Goal: Information Seeking & Learning: Learn about a topic

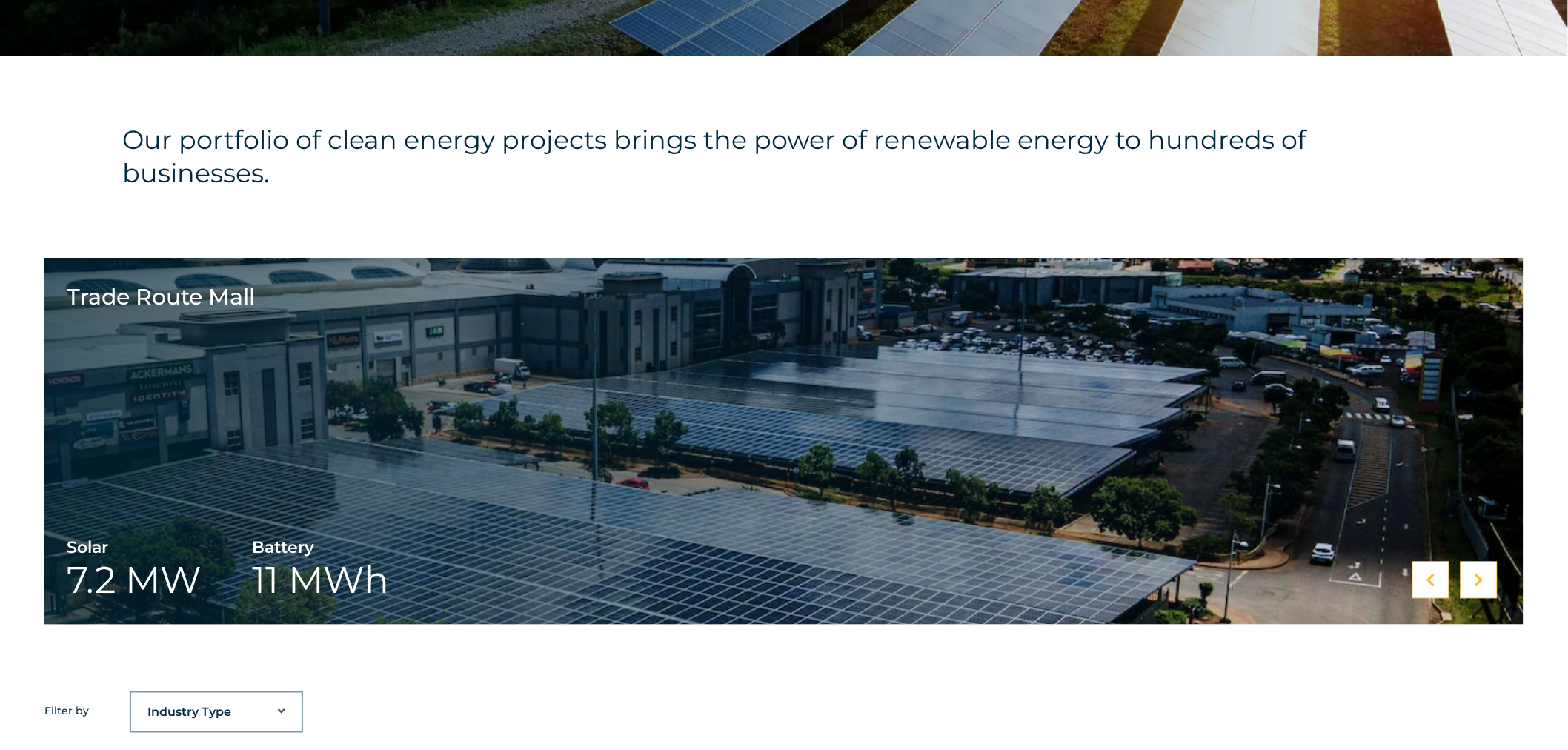
scroll to position [576, 0]
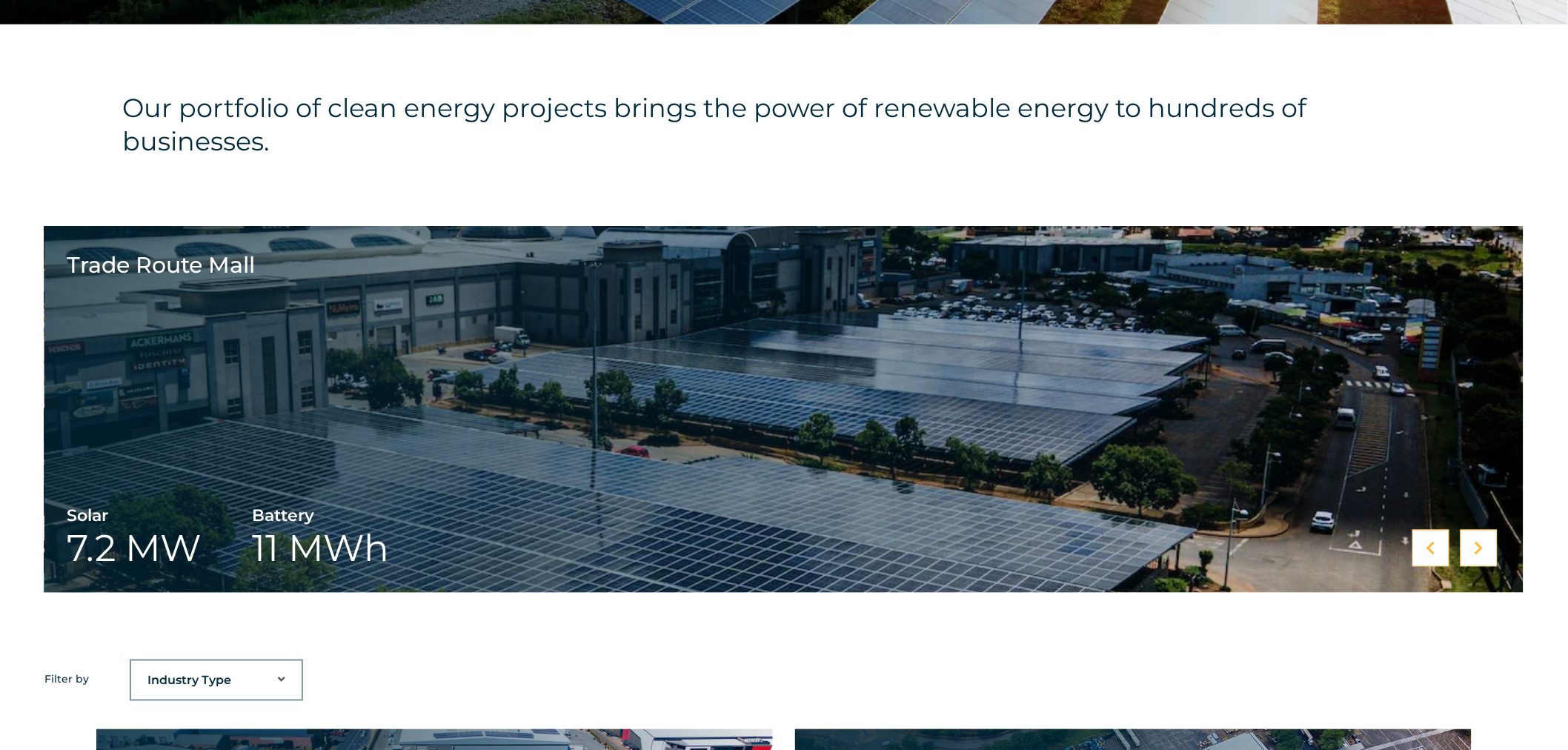
click at [1468, 550] on div at bounding box center [1479, 549] width 37 height 37
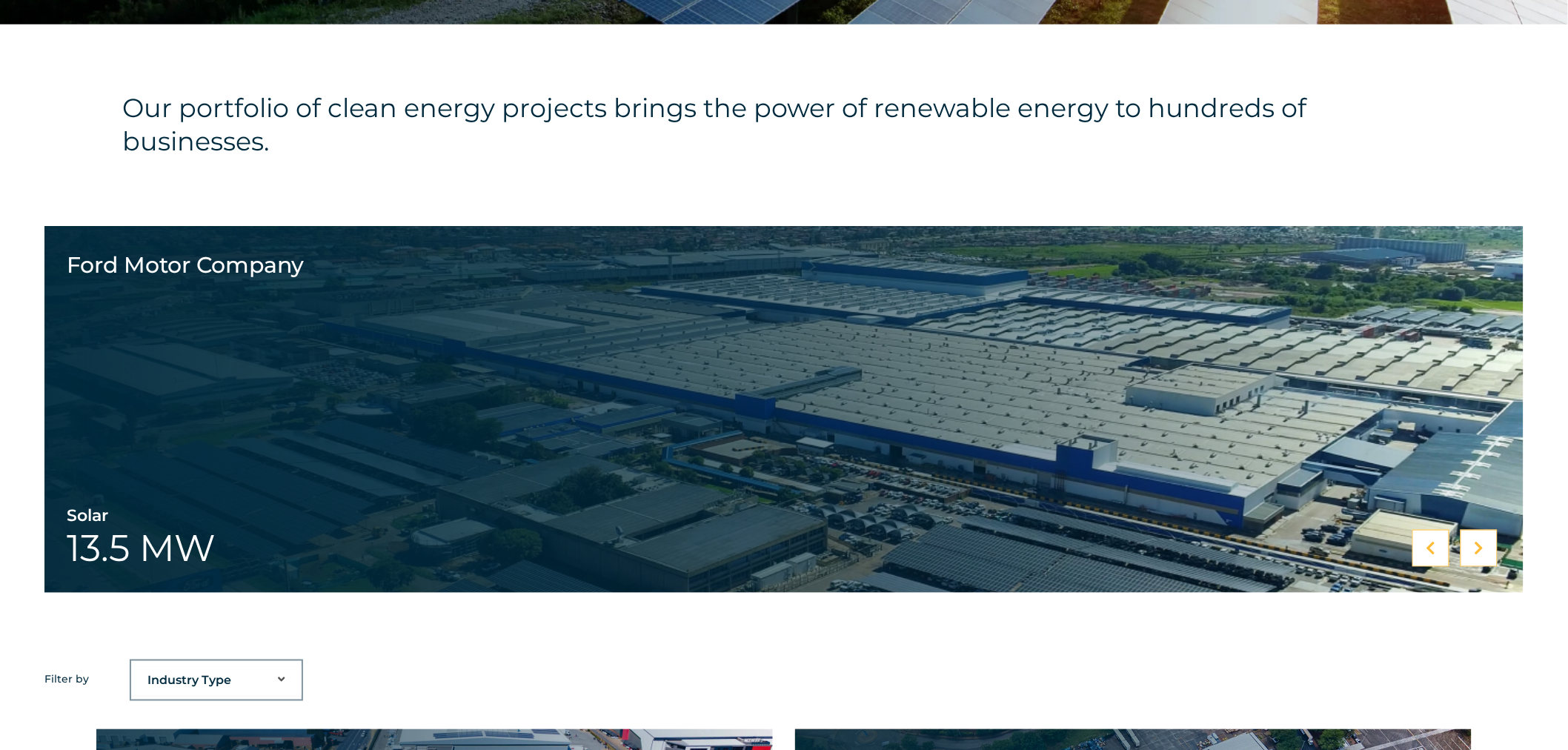
click at [1468, 550] on div at bounding box center [1479, 549] width 37 height 37
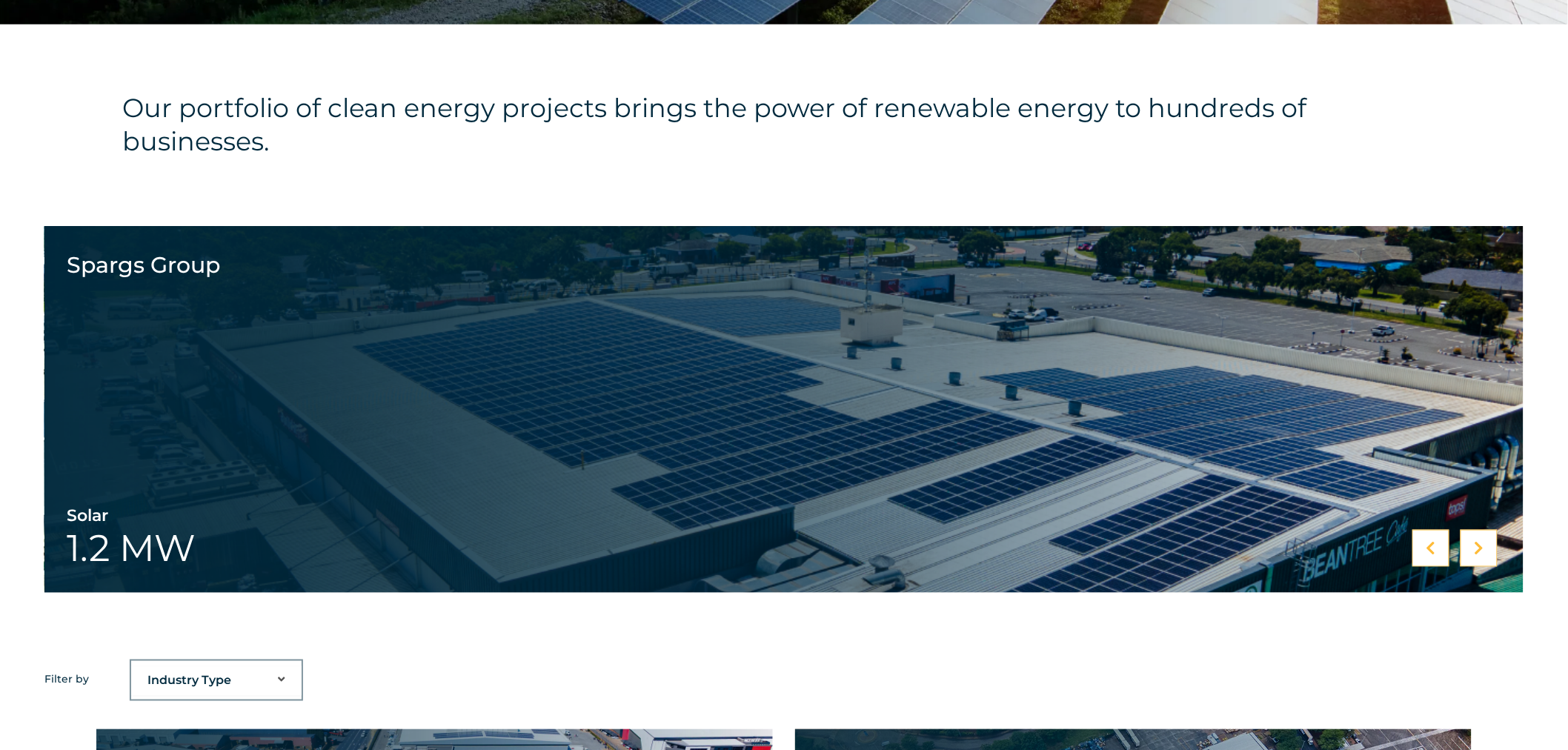
click at [1468, 550] on div at bounding box center [1479, 549] width 37 height 37
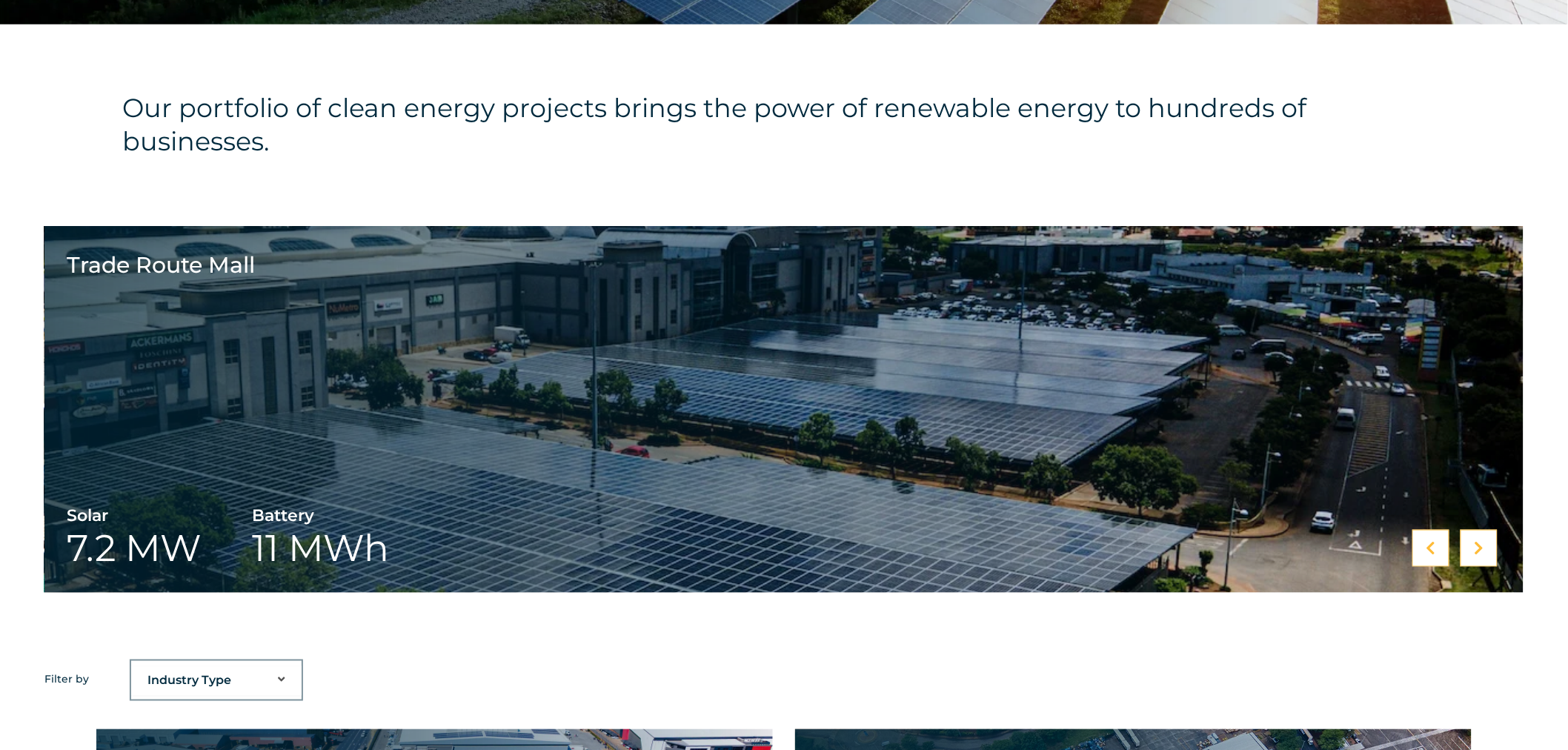
click at [1468, 550] on div at bounding box center [1479, 549] width 37 height 37
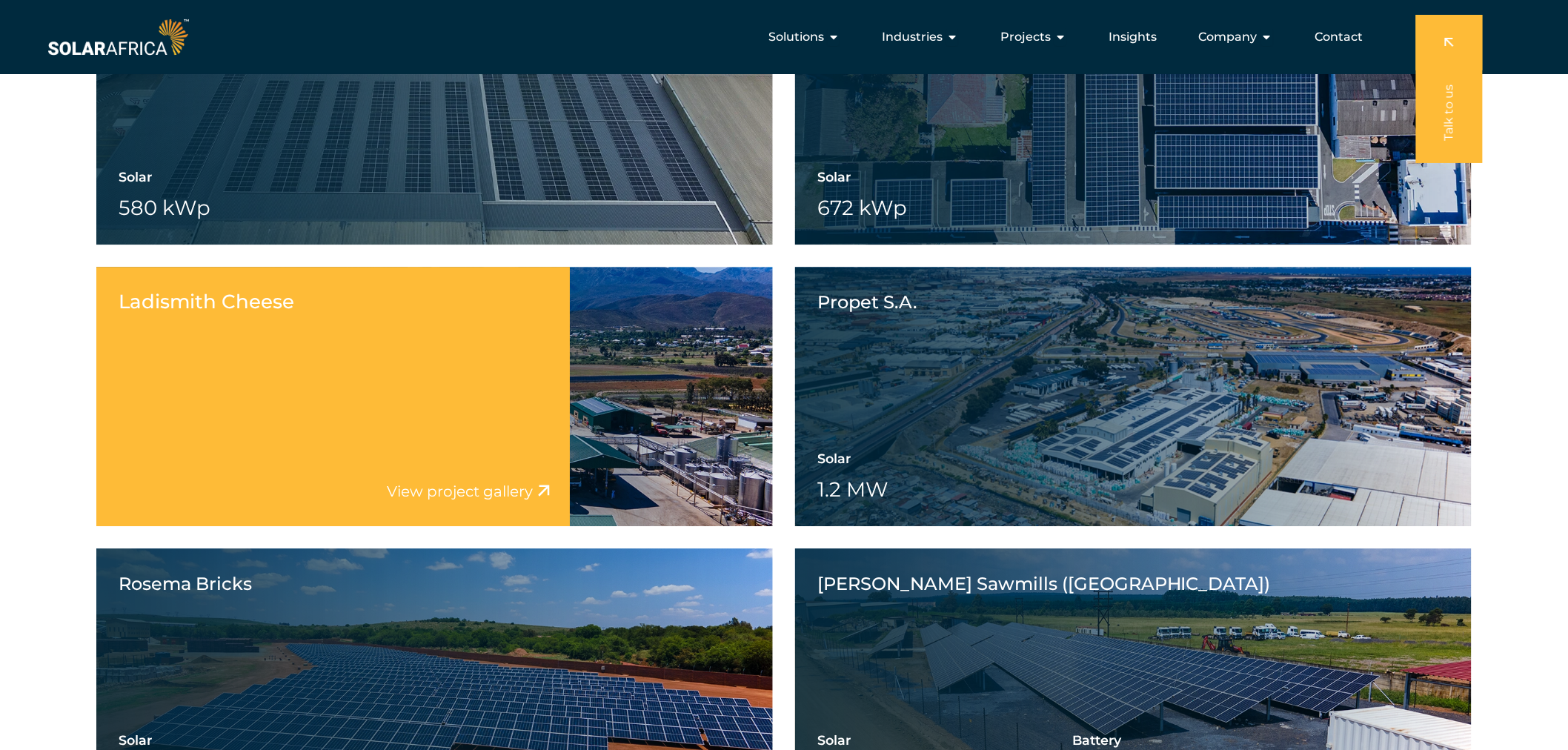
scroll to position [1565, 0]
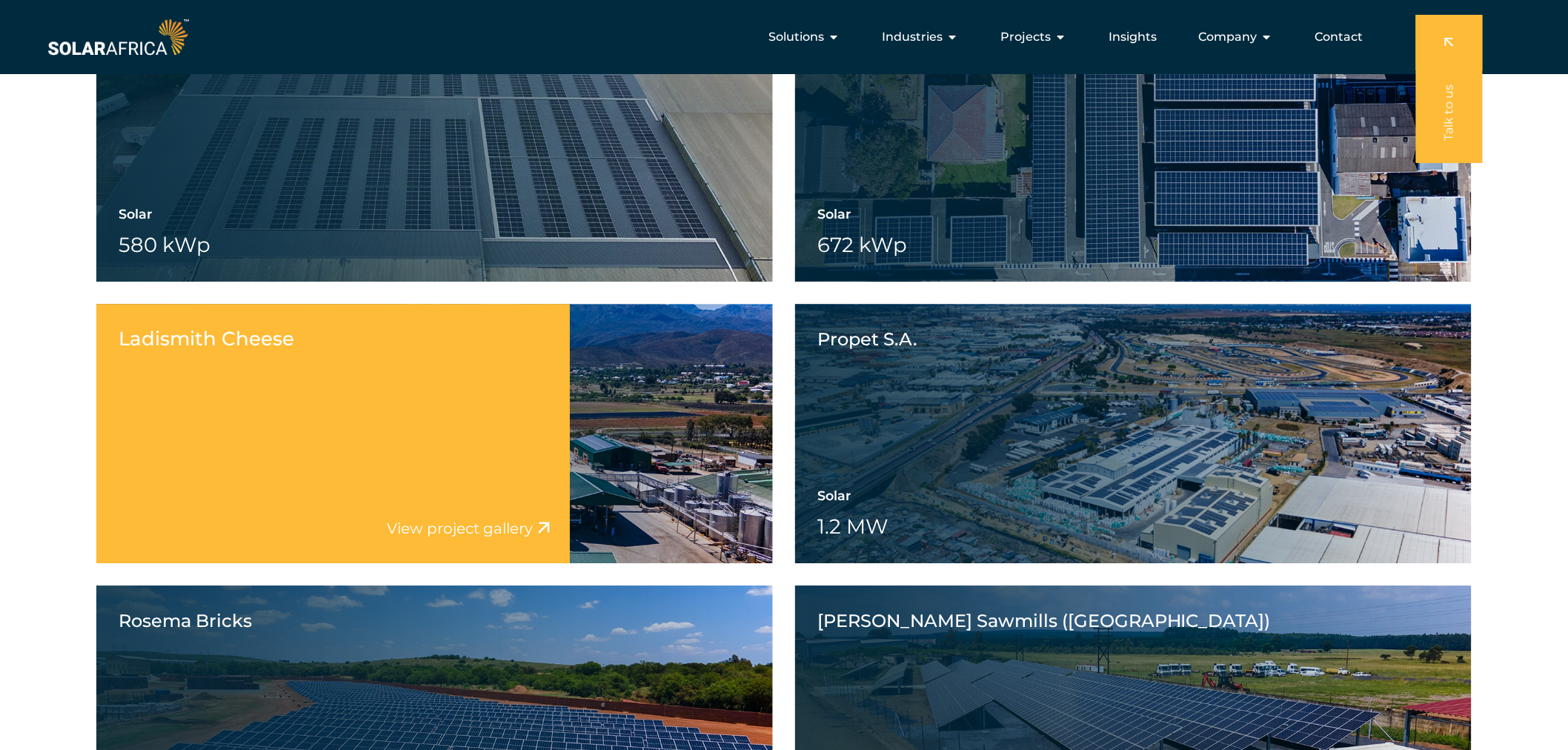
click at [600, 502] on div "Solar 1.6 MW Battery Wheeling" at bounding box center [435, 514] width 632 height 54
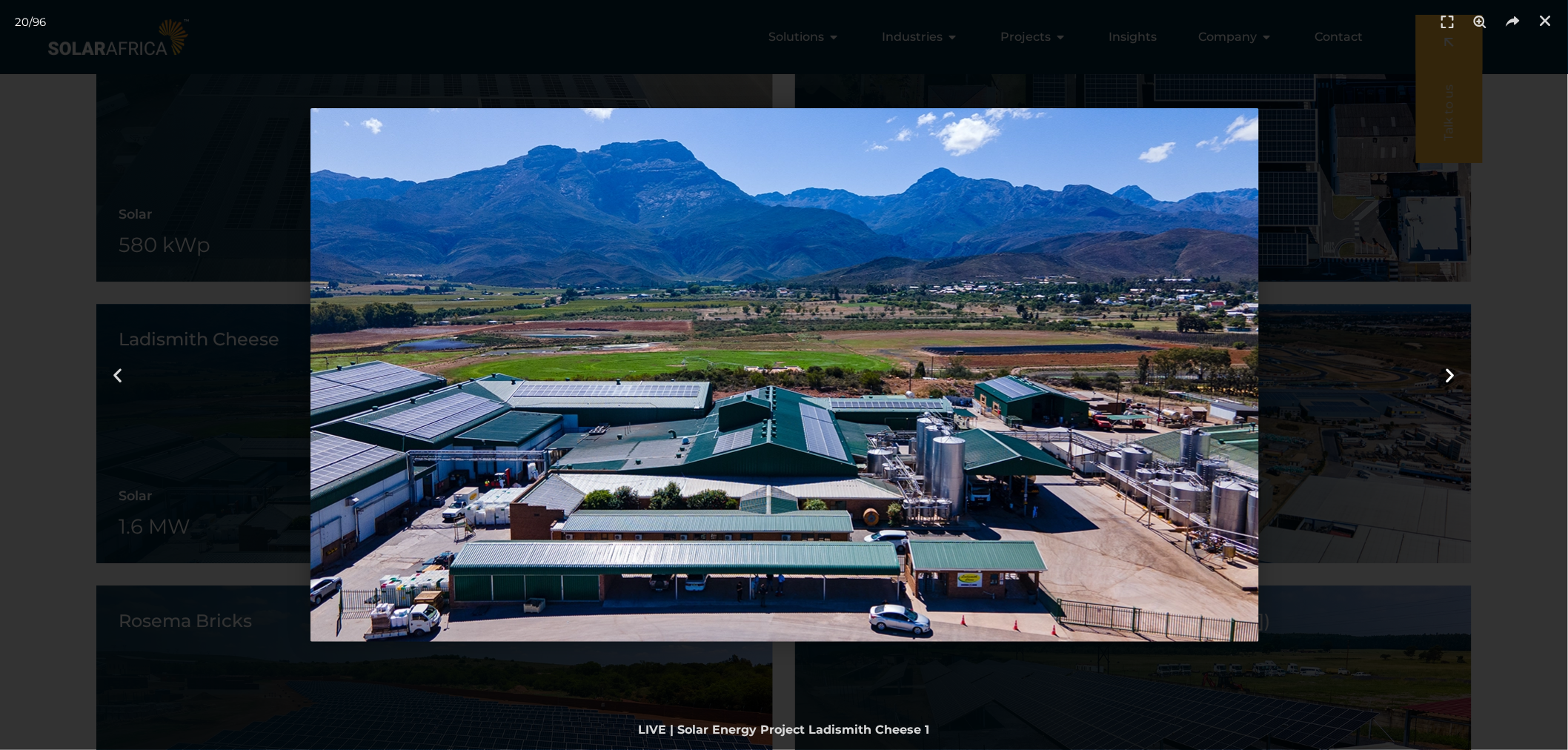
click at [1445, 372] on icon "Next slide" at bounding box center [1450, 375] width 19 height 19
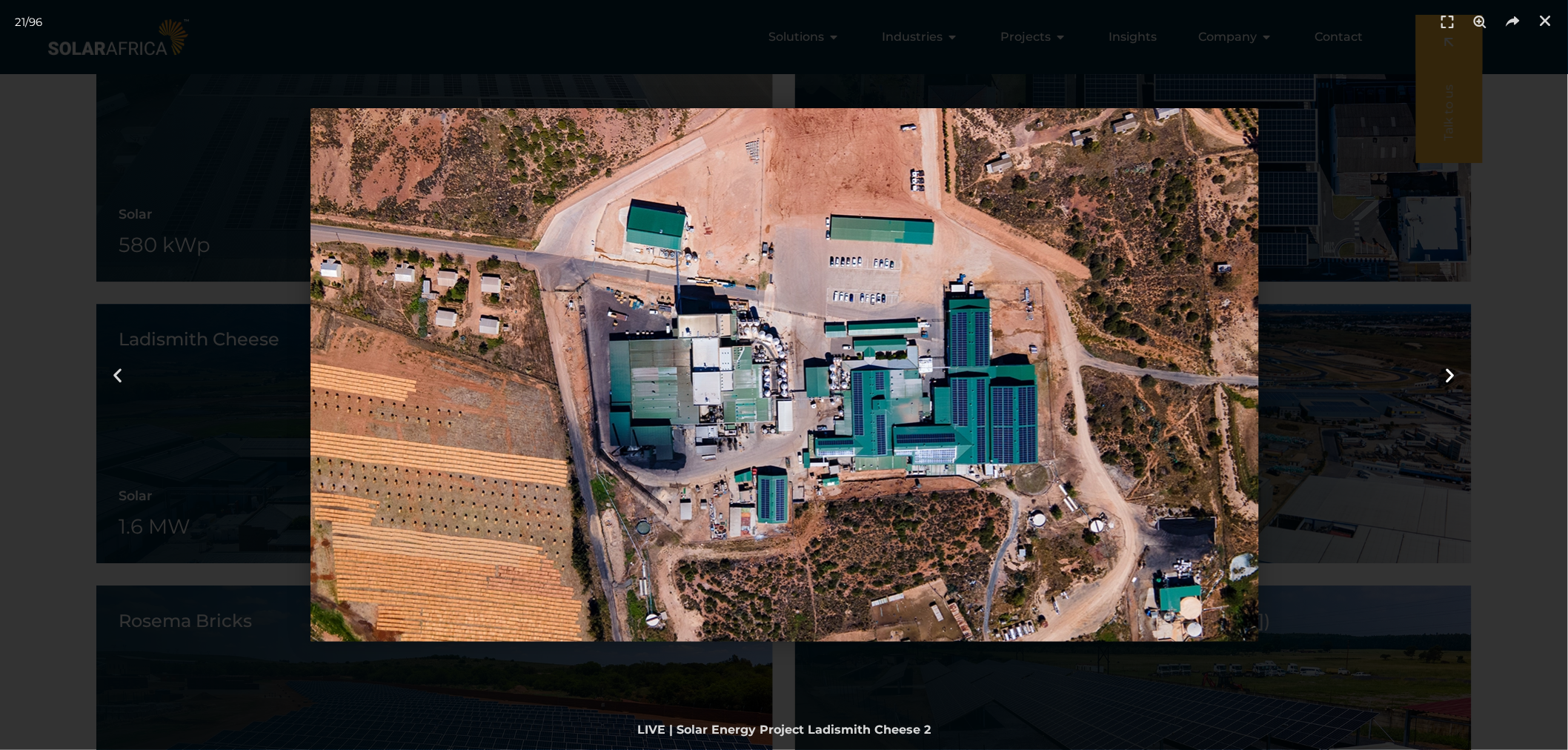
click at [1445, 372] on icon "Next slide" at bounding box center [1450, 375] width 19 height 19
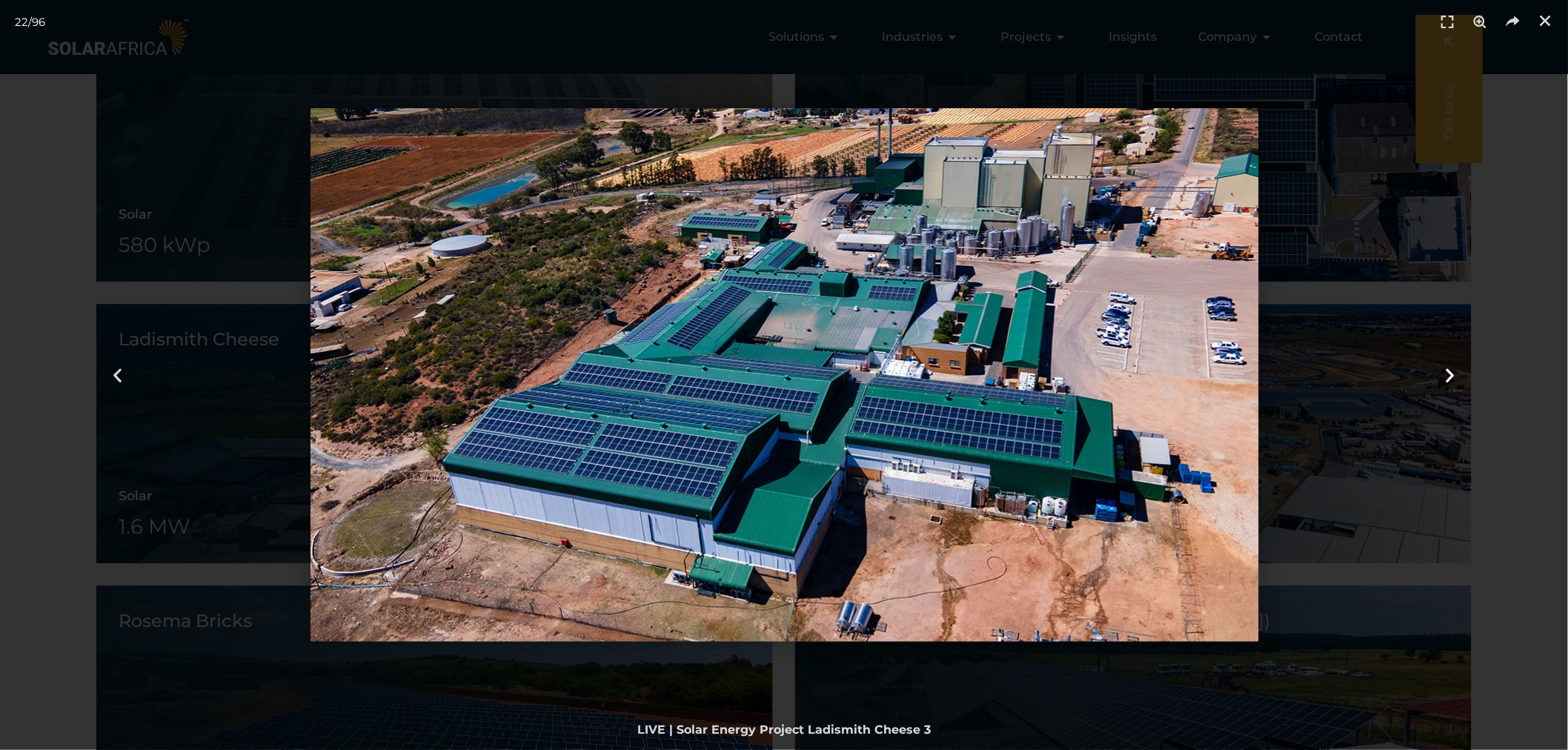
click at [1445, 372] on icon "Next slide" at bounding box center [1450, 375] width 19 height 19
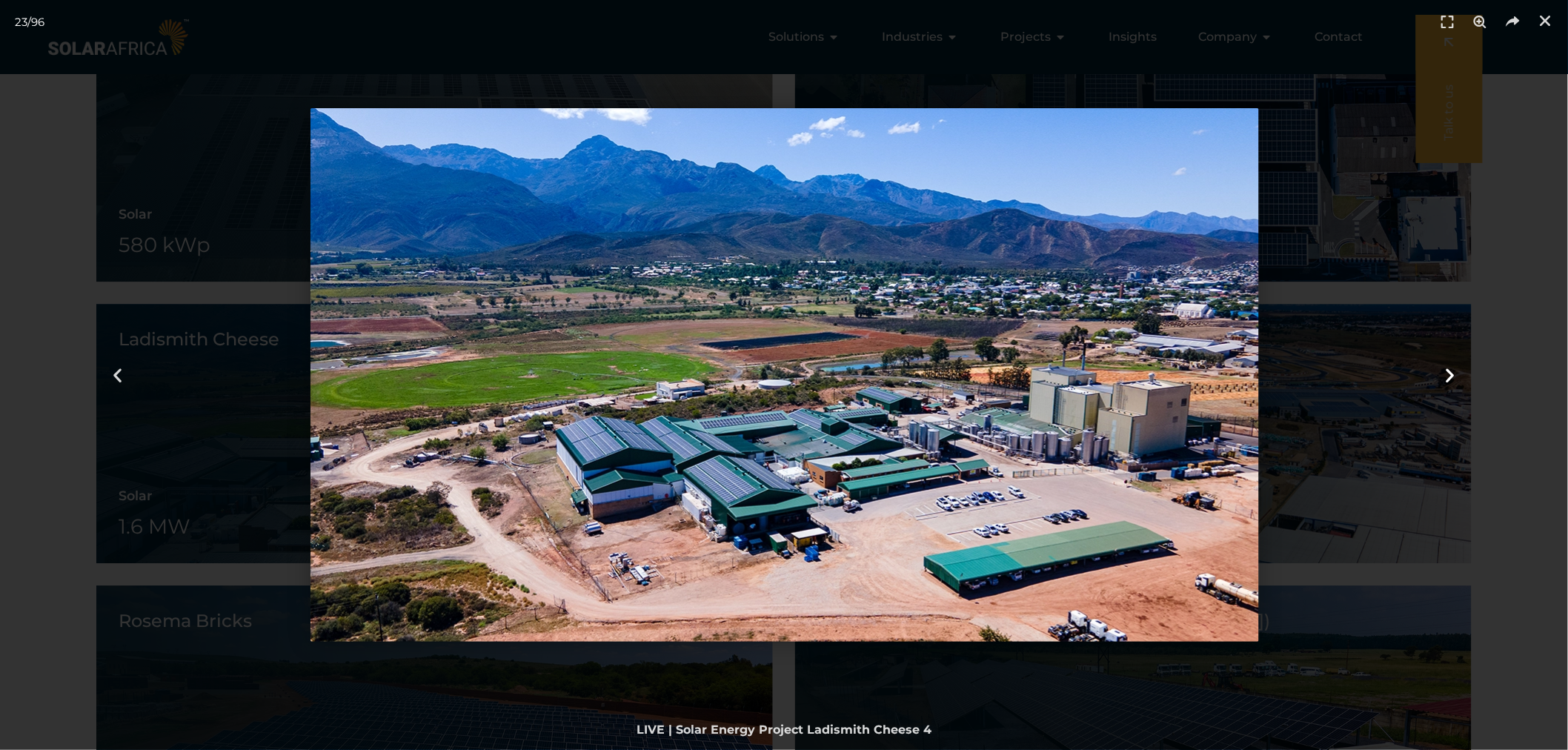
click at [1445, 372] on icon "Next slide" at bounding box center [1450, 375] width 19 height 19
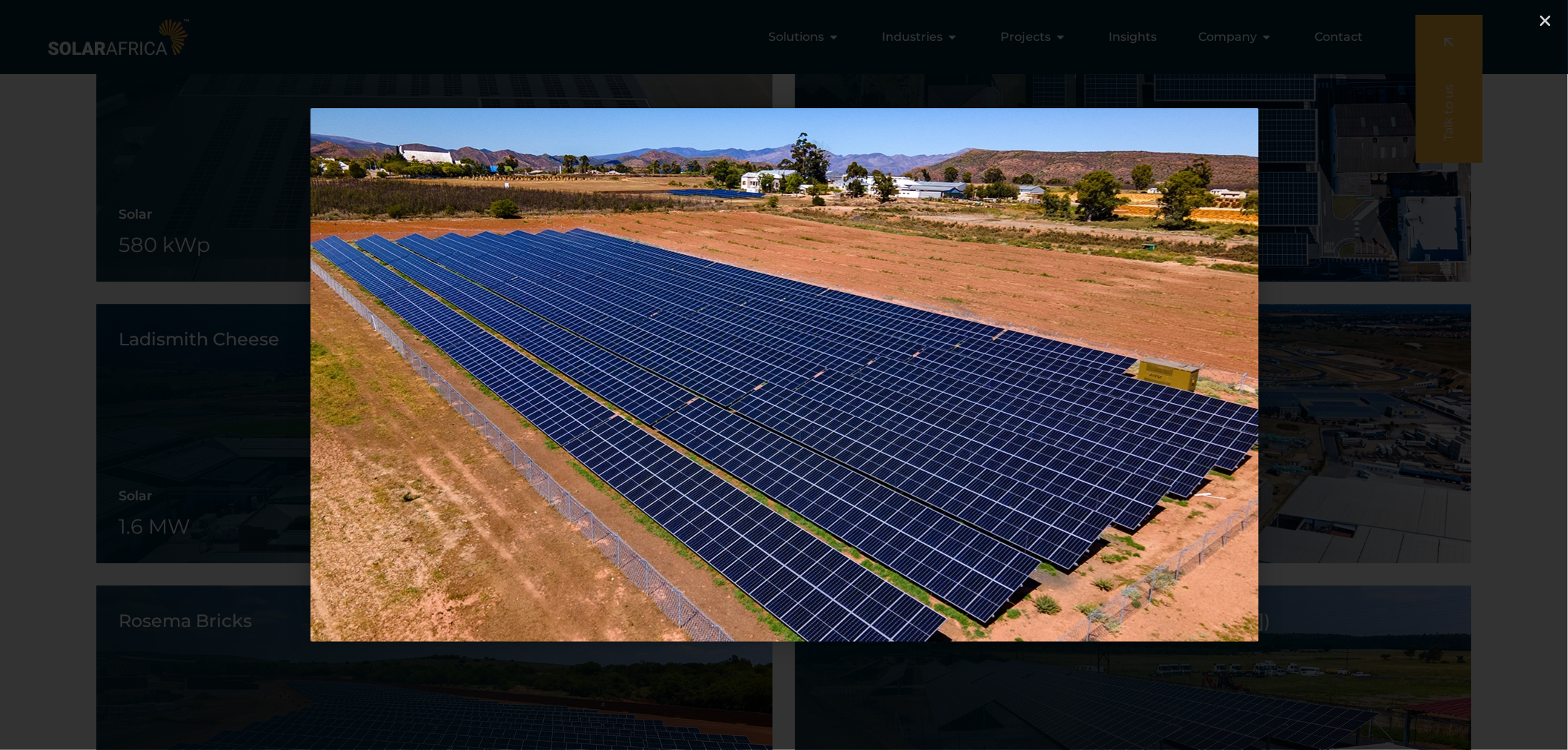
click at [1445, 372] on icon "Next slide" at bounding box center [1450, 375] width 19 height 19
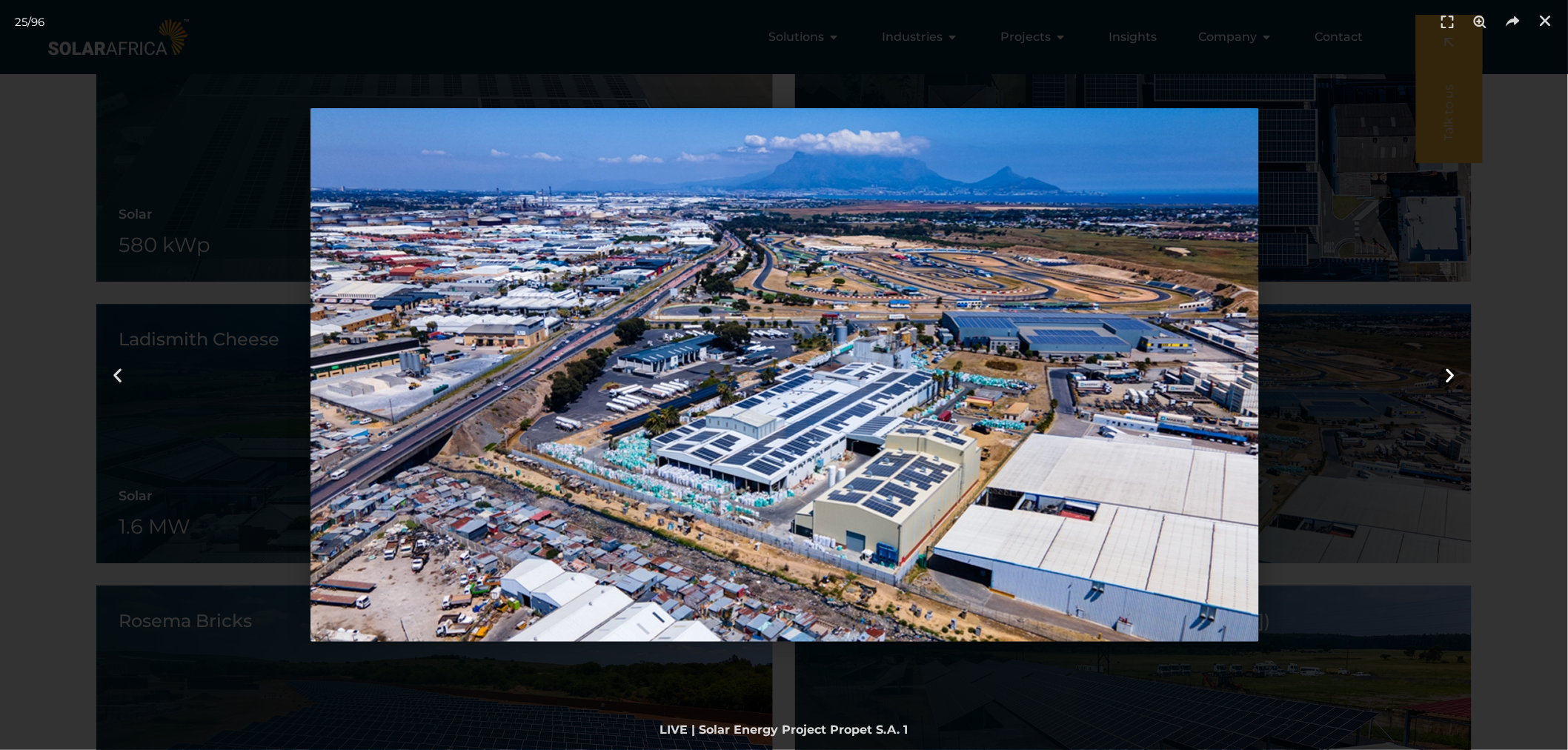
click at [1445, 372] on icon "Next slide" at bounding box center [1450, 375] width 19 height 19
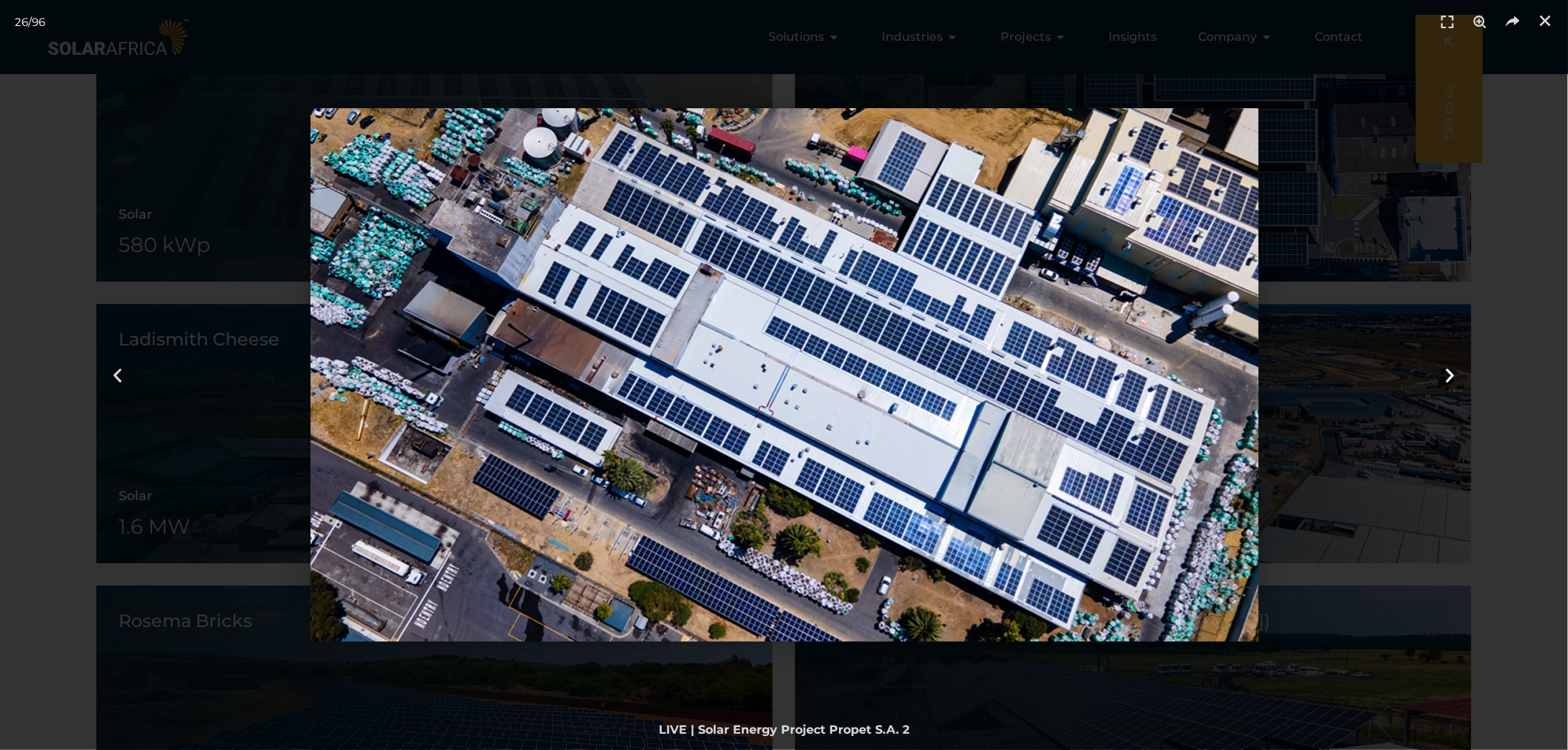
click at [1445, 372] on icon "Next slide" at bounding box center [1450, 375] width 19 height 19
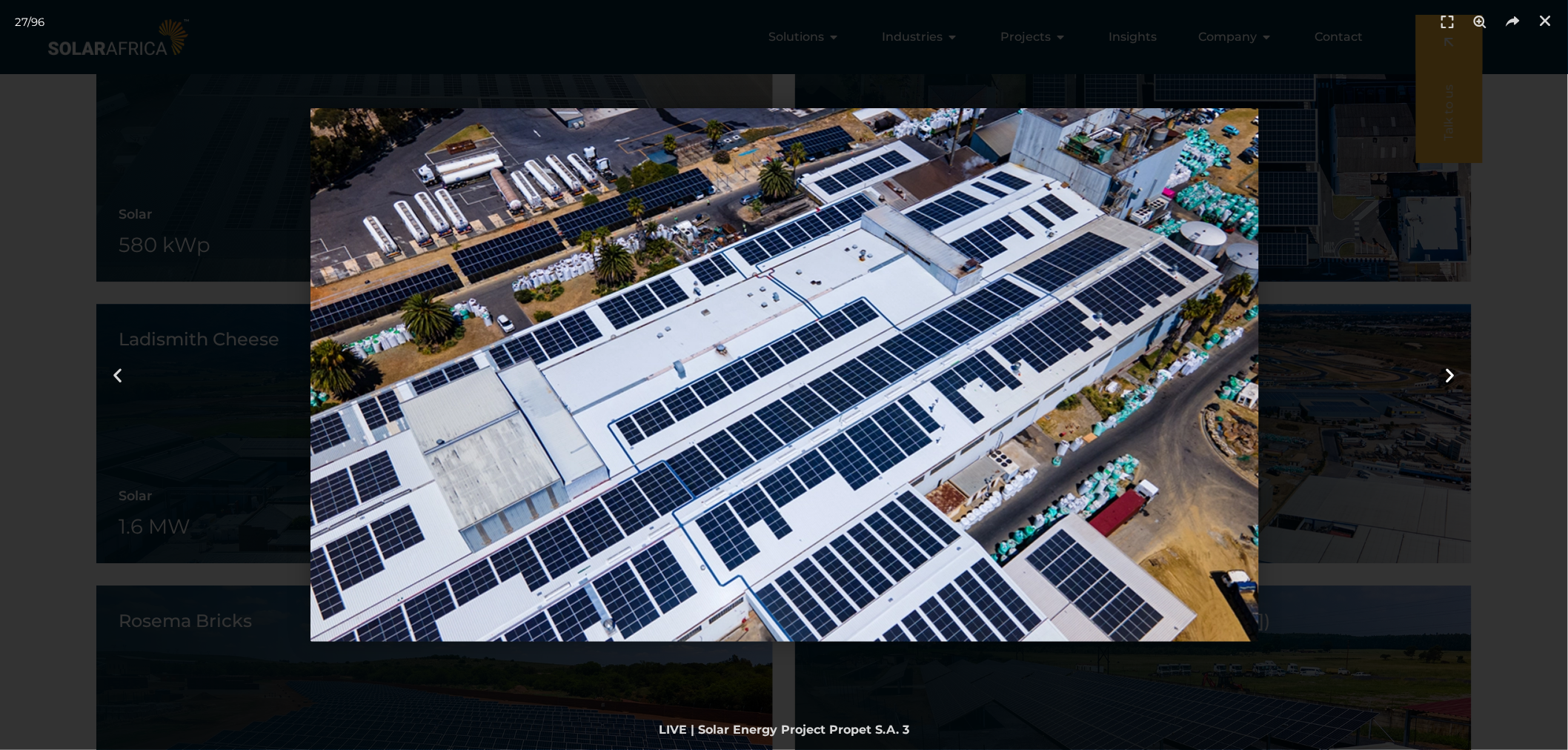
click at [1445, 372] on icon "Next slide" at bounding box center [1450, 375] width 19 height 19
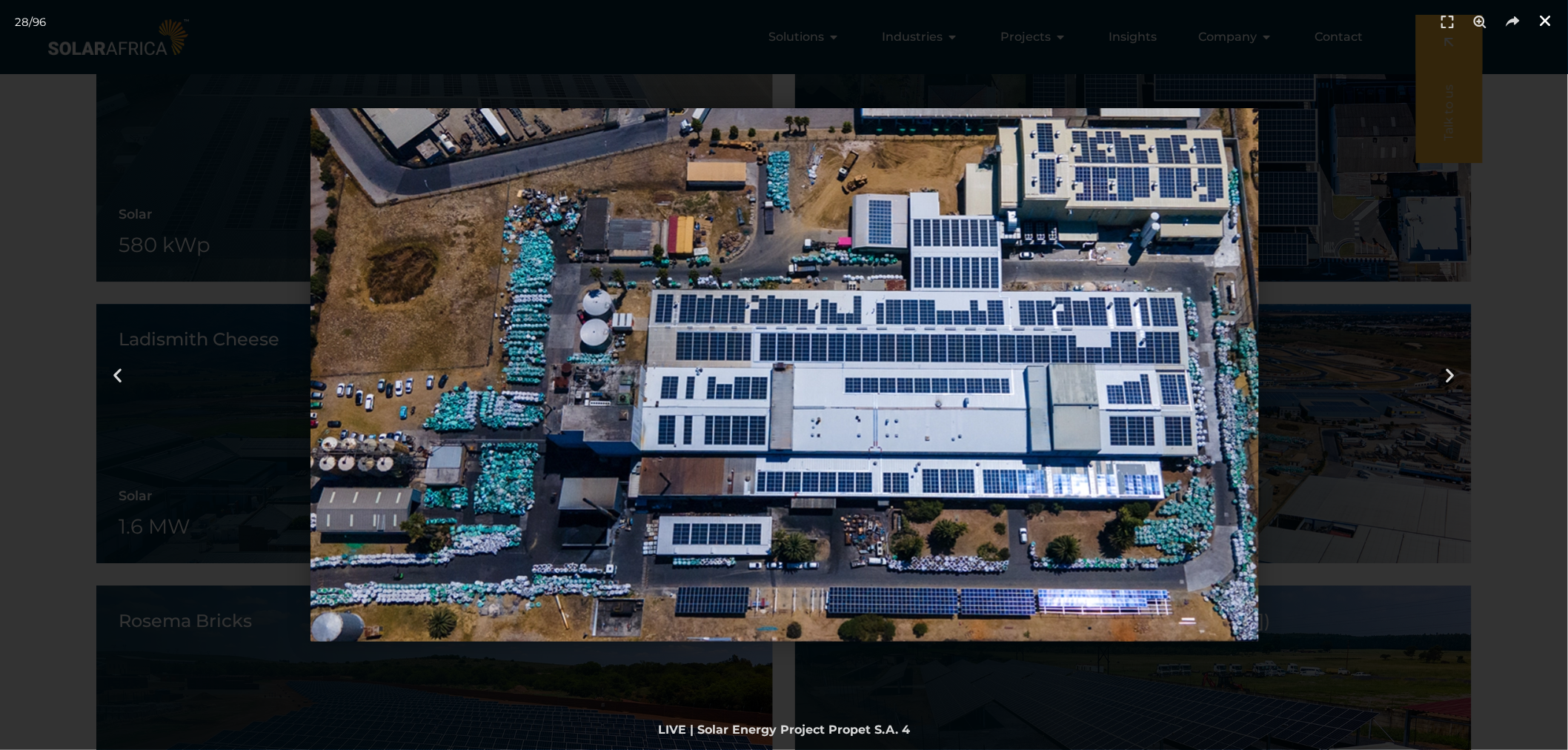
click at [1543, 18] on icon "Close (Esc)" at bounding box center [1546, 21] width 15 height 15
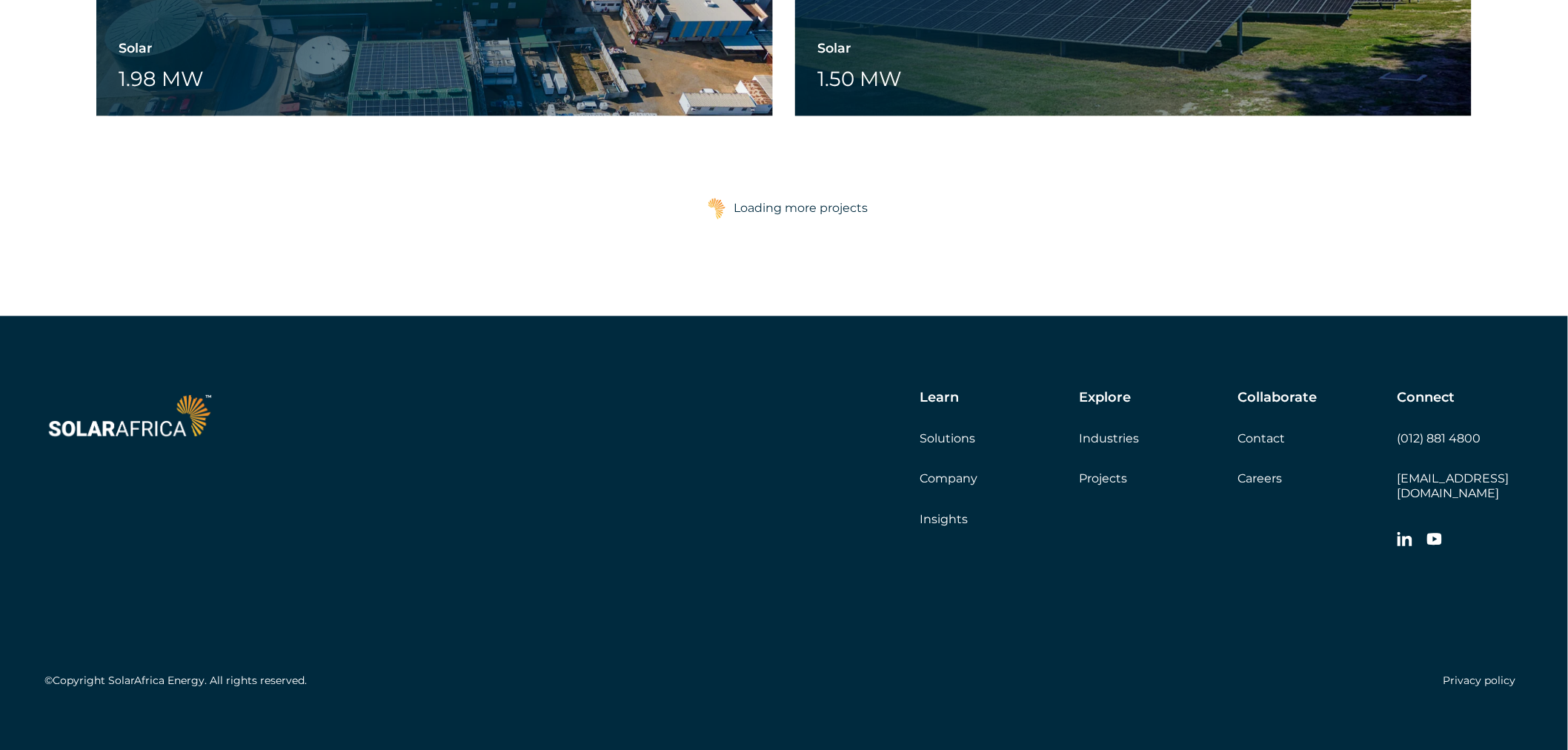
scroll to position [3705, 0]
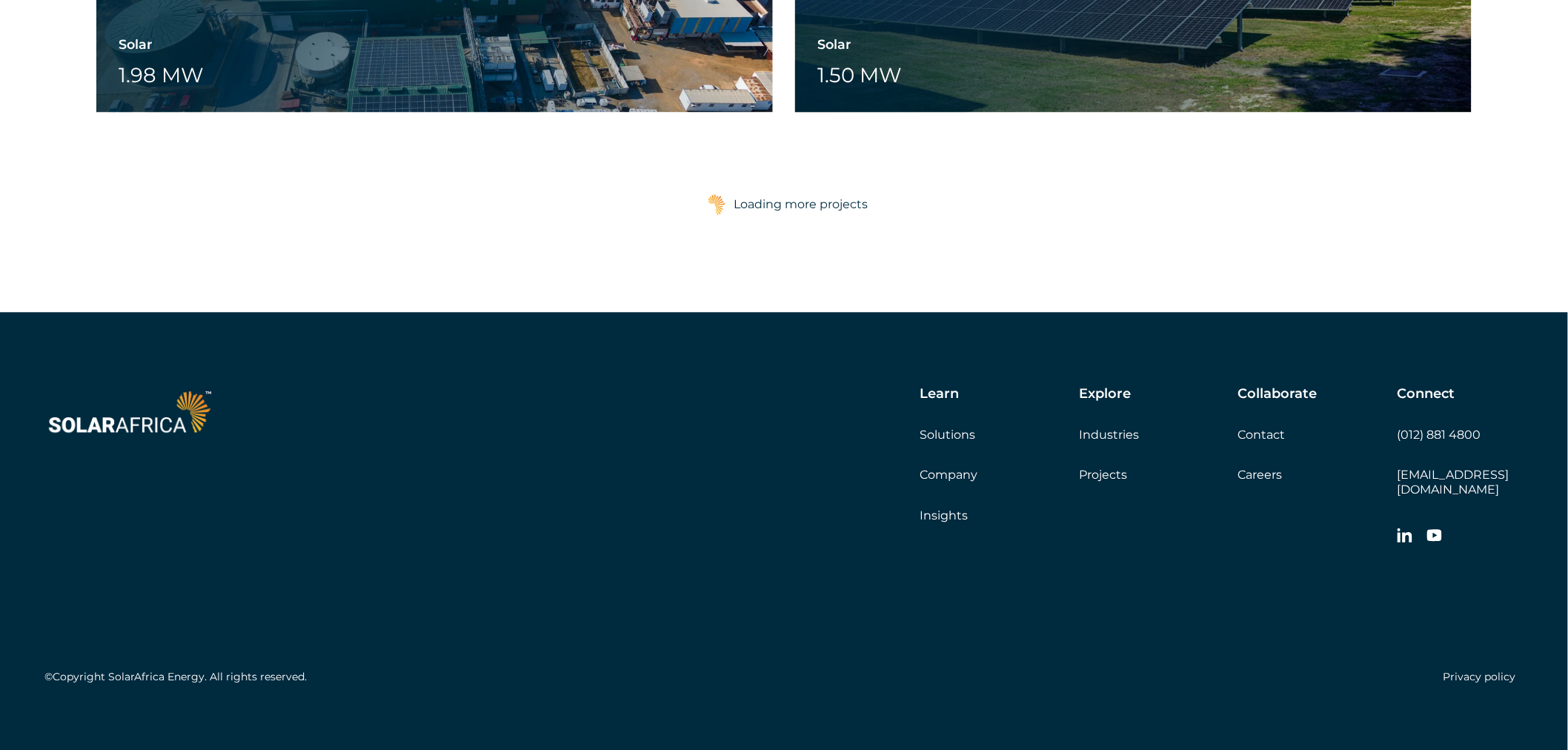
click at [835, 196] on div "Loading more projects" at bounding box center [800, 204] width 134 height 30
click at [705, 202] on div at bounding box center [716, 204] width 33 height 37
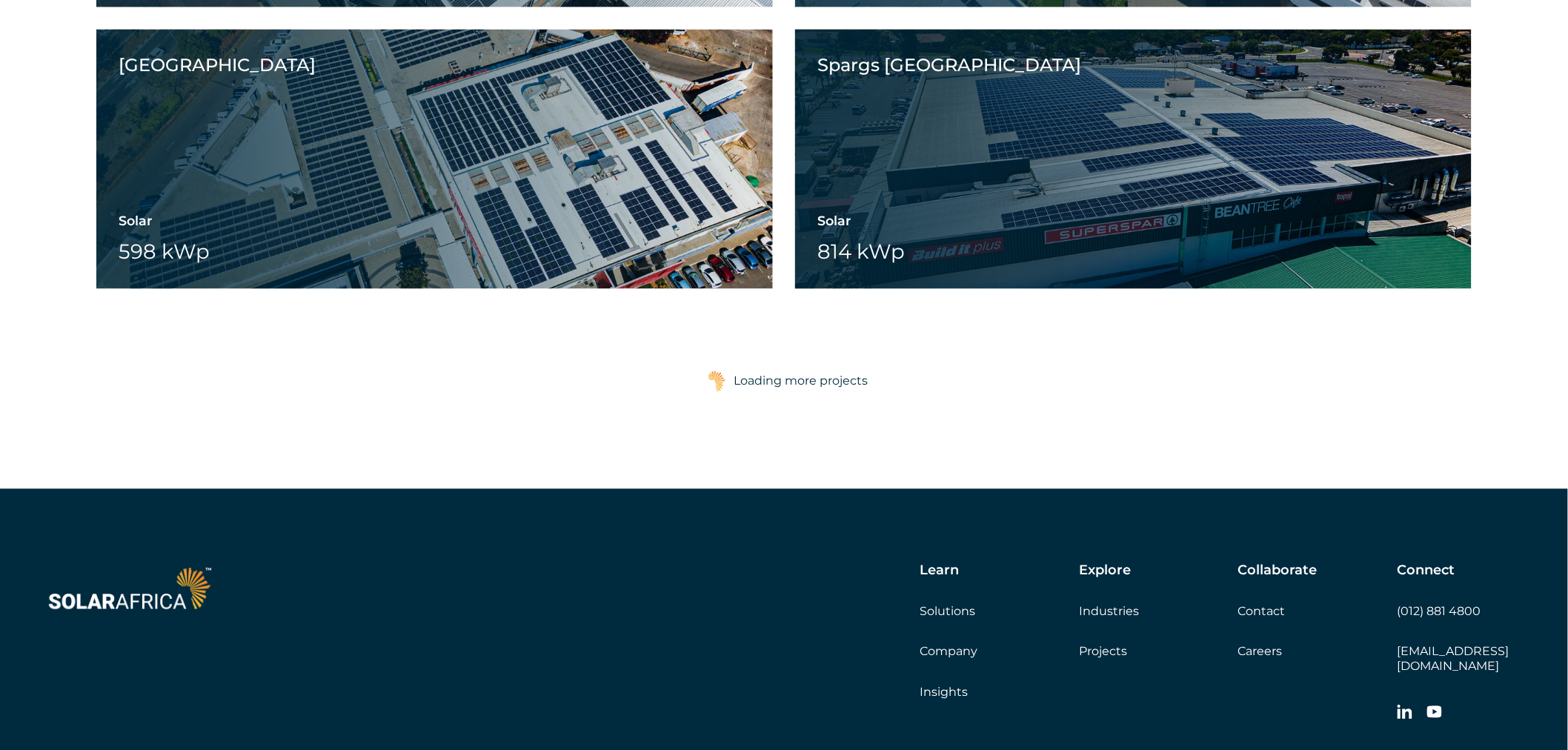
scroll to position [5929, 0]
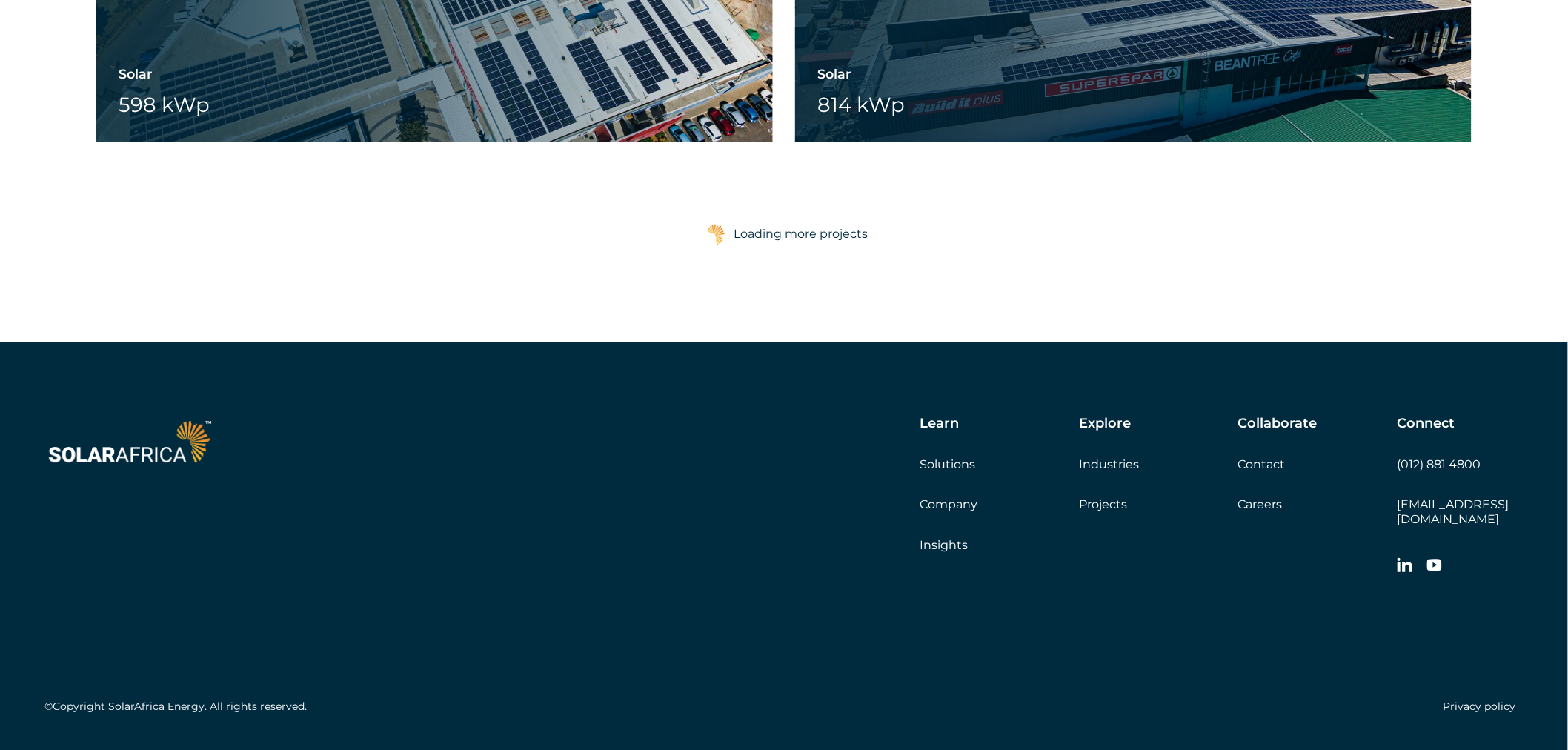
click at [832, 224] on div "Loading more projects" at bounding box center [800, 234] width 134 height 30
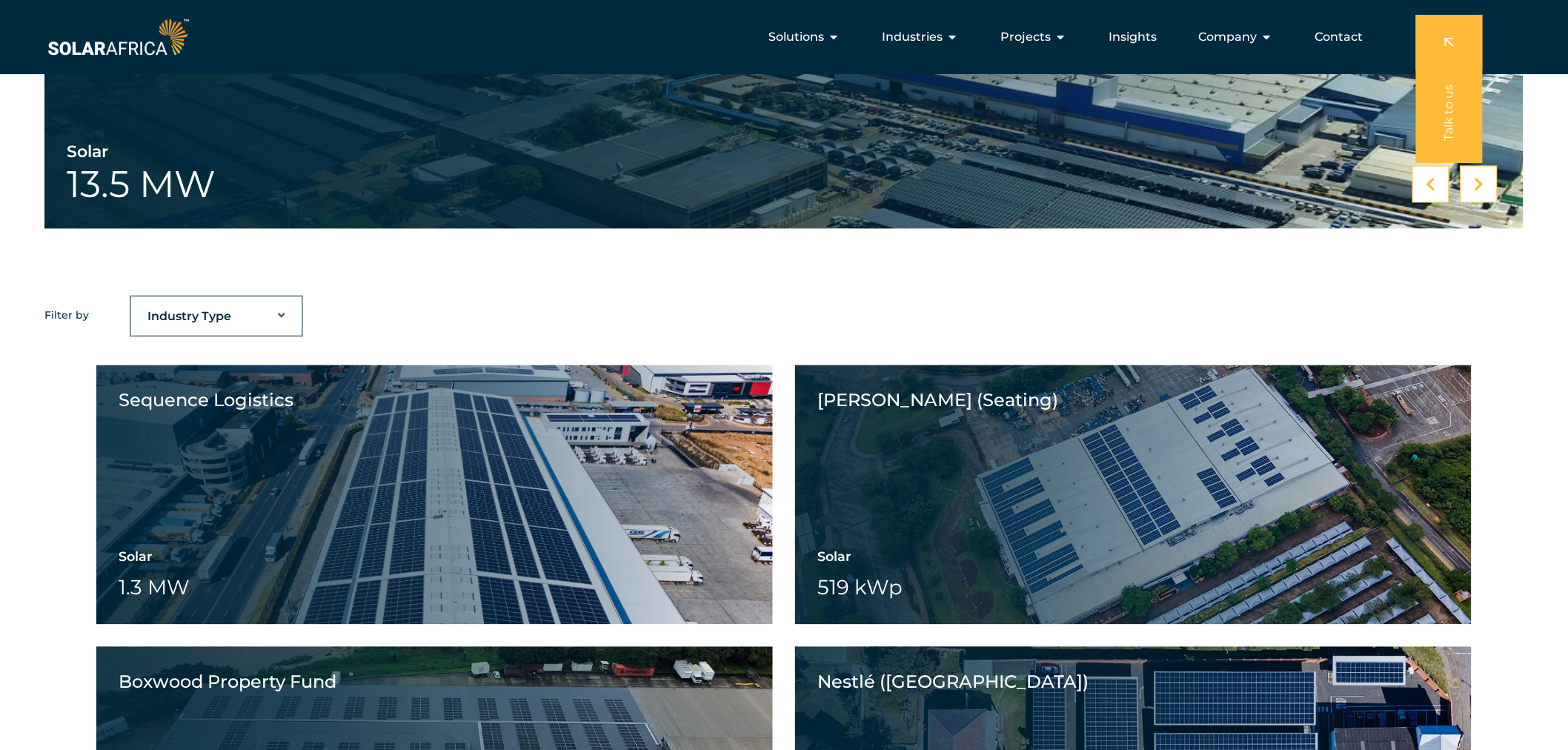
scroll to position [853, 0]
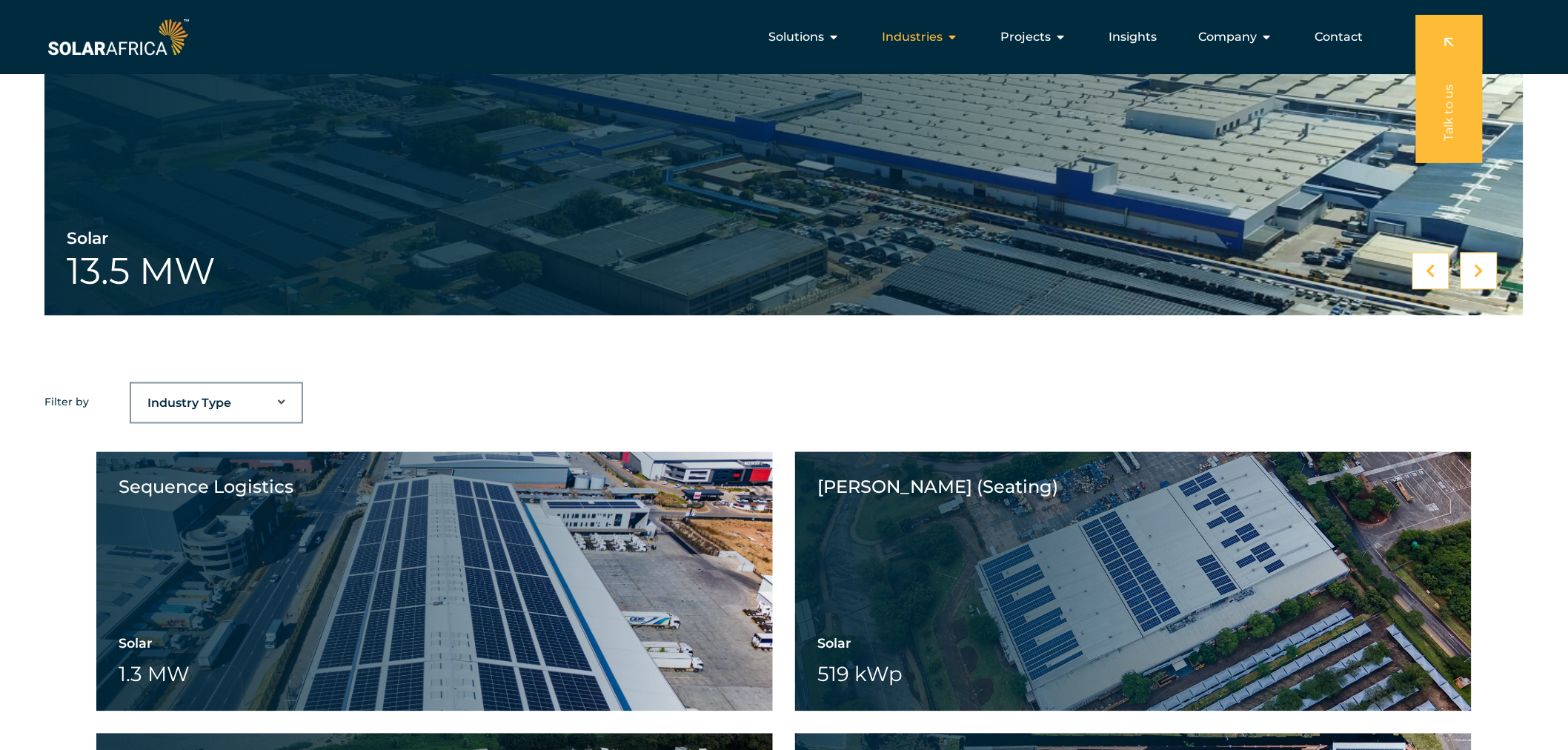
click at [913, 33] on span "Industries" at bounding box center [912, 37] width 61 height 18
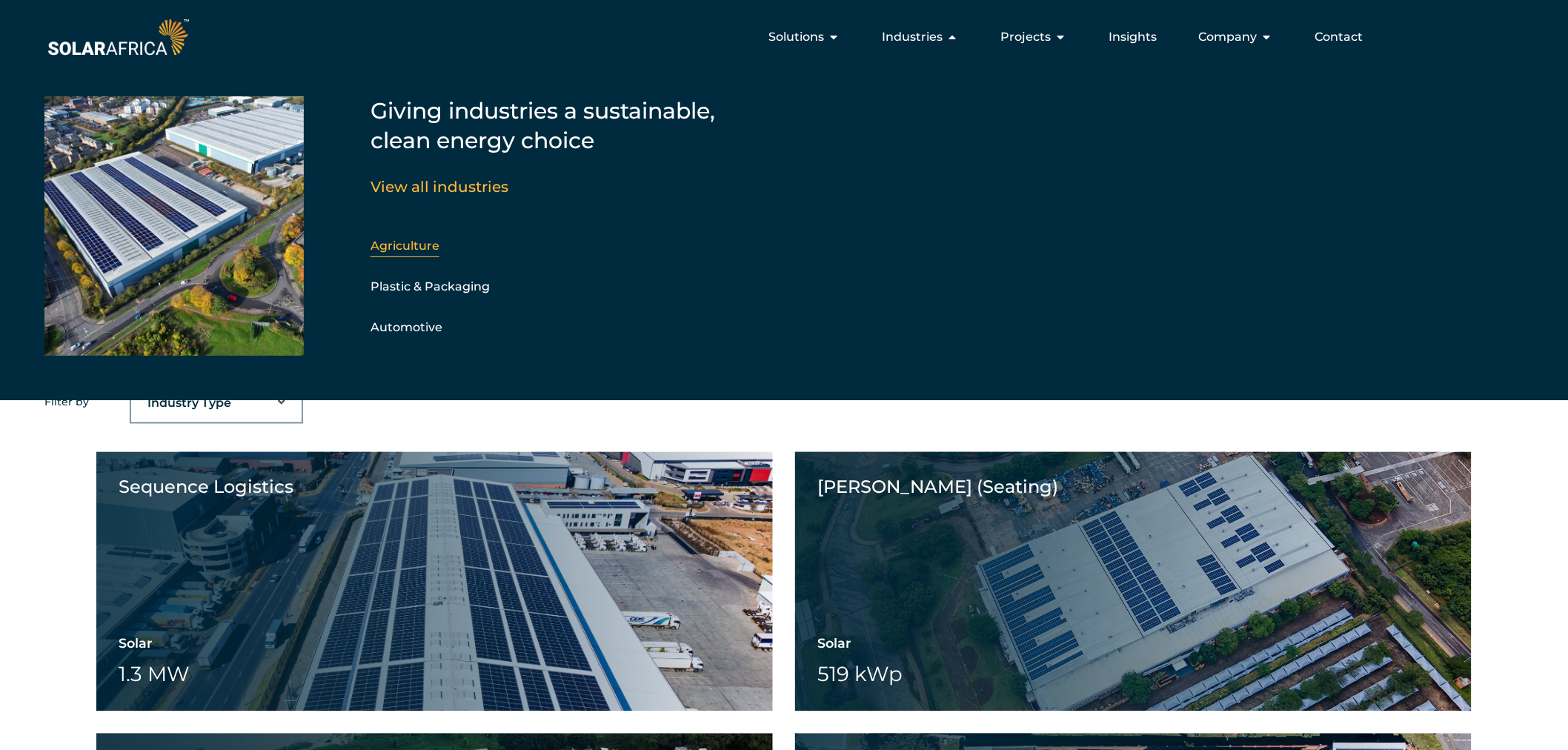
click at [395, 248] on link "Agriculture" at bounding box center [404, 245] width 69 height 14
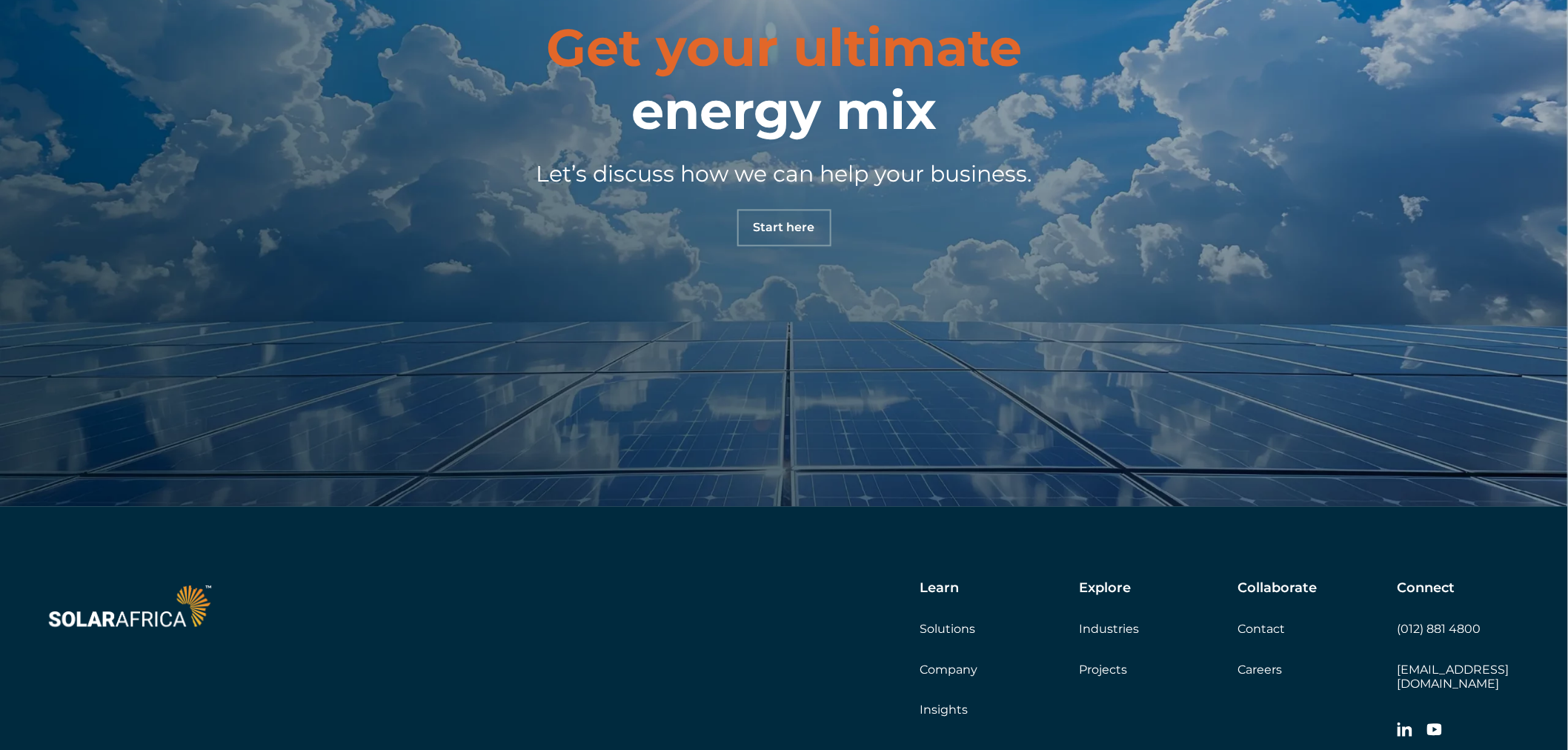
scroll to position [3816, 0]
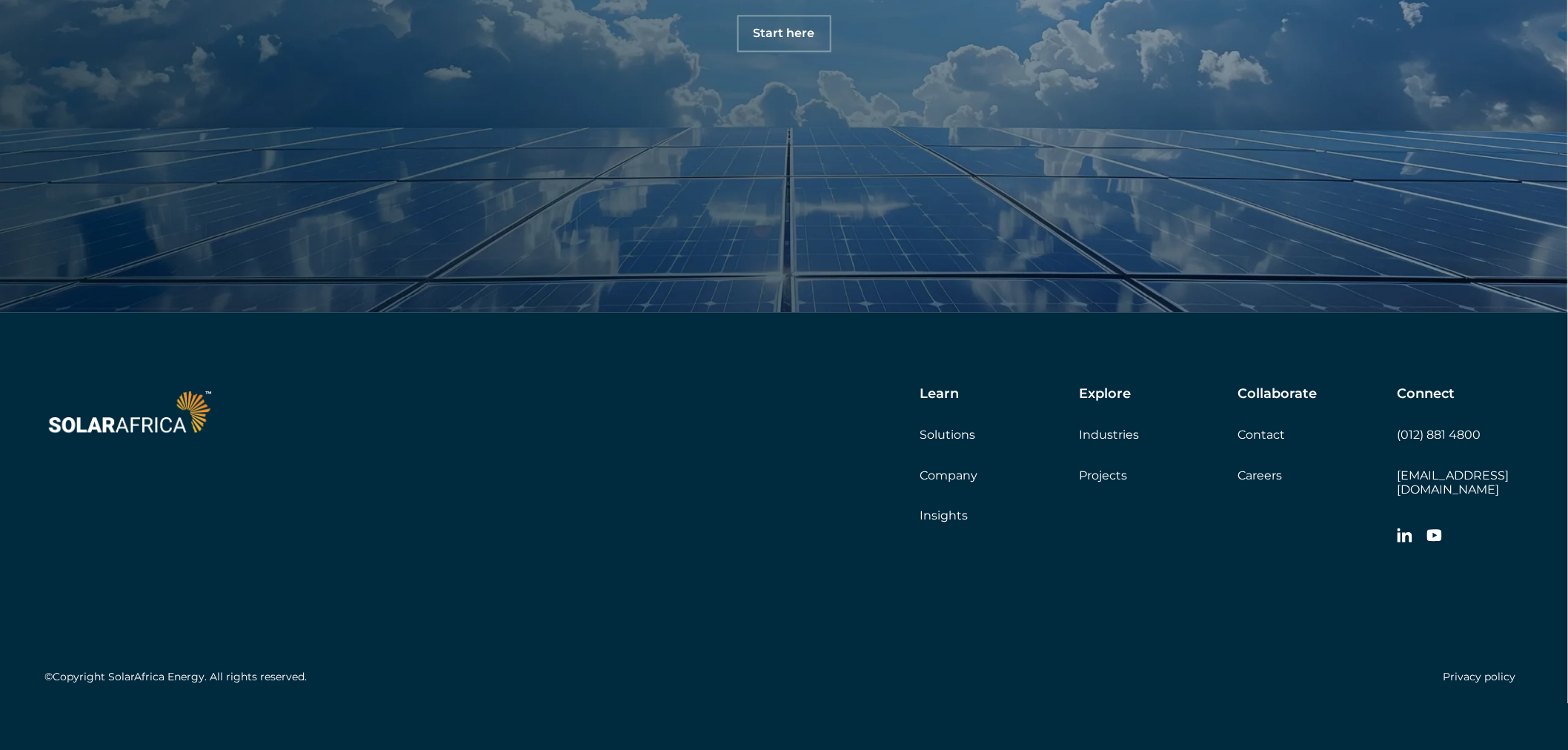
click at [939, 514] on link "Insights" at bounding box center [943, 515] width 48 height 14
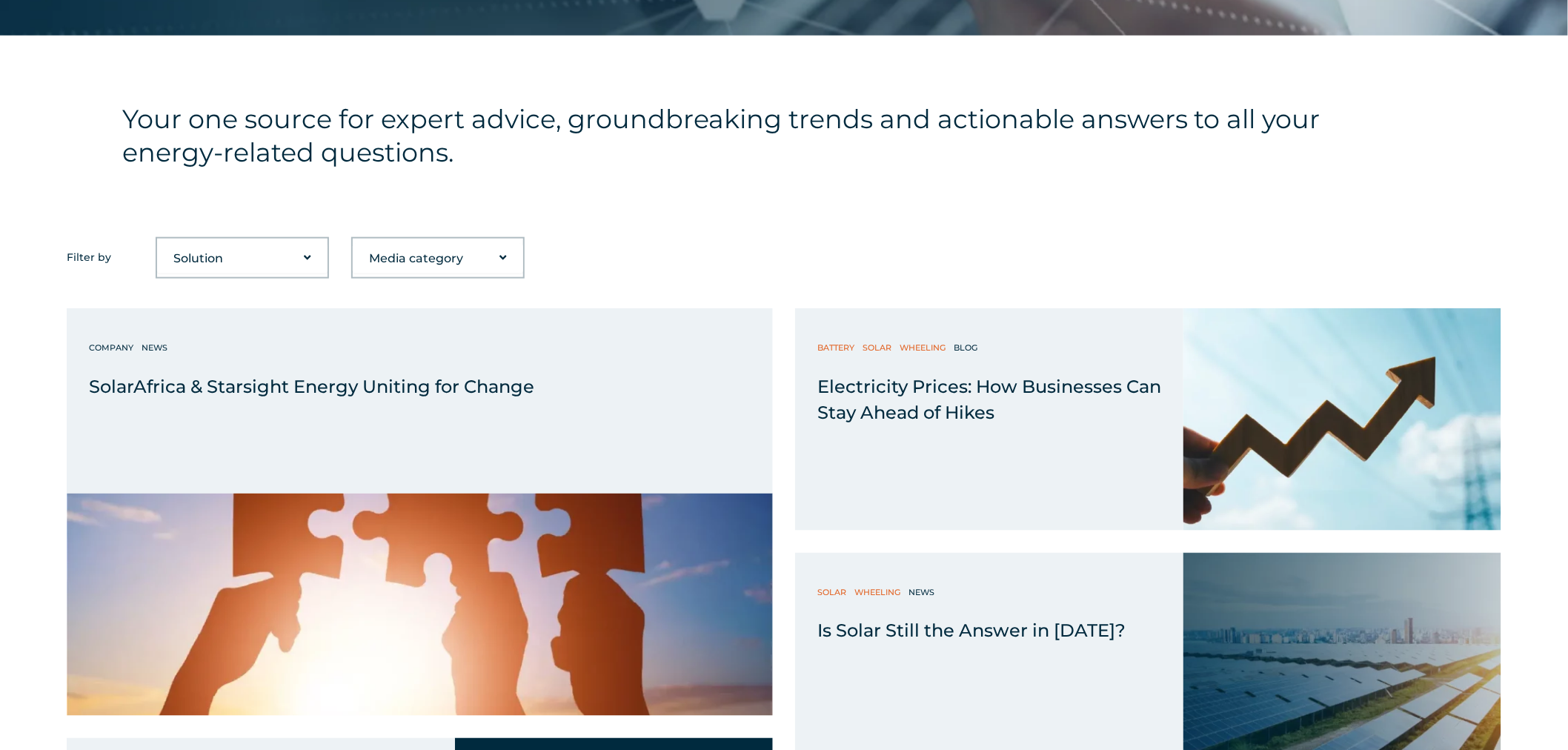
scroll to position [658, 0]
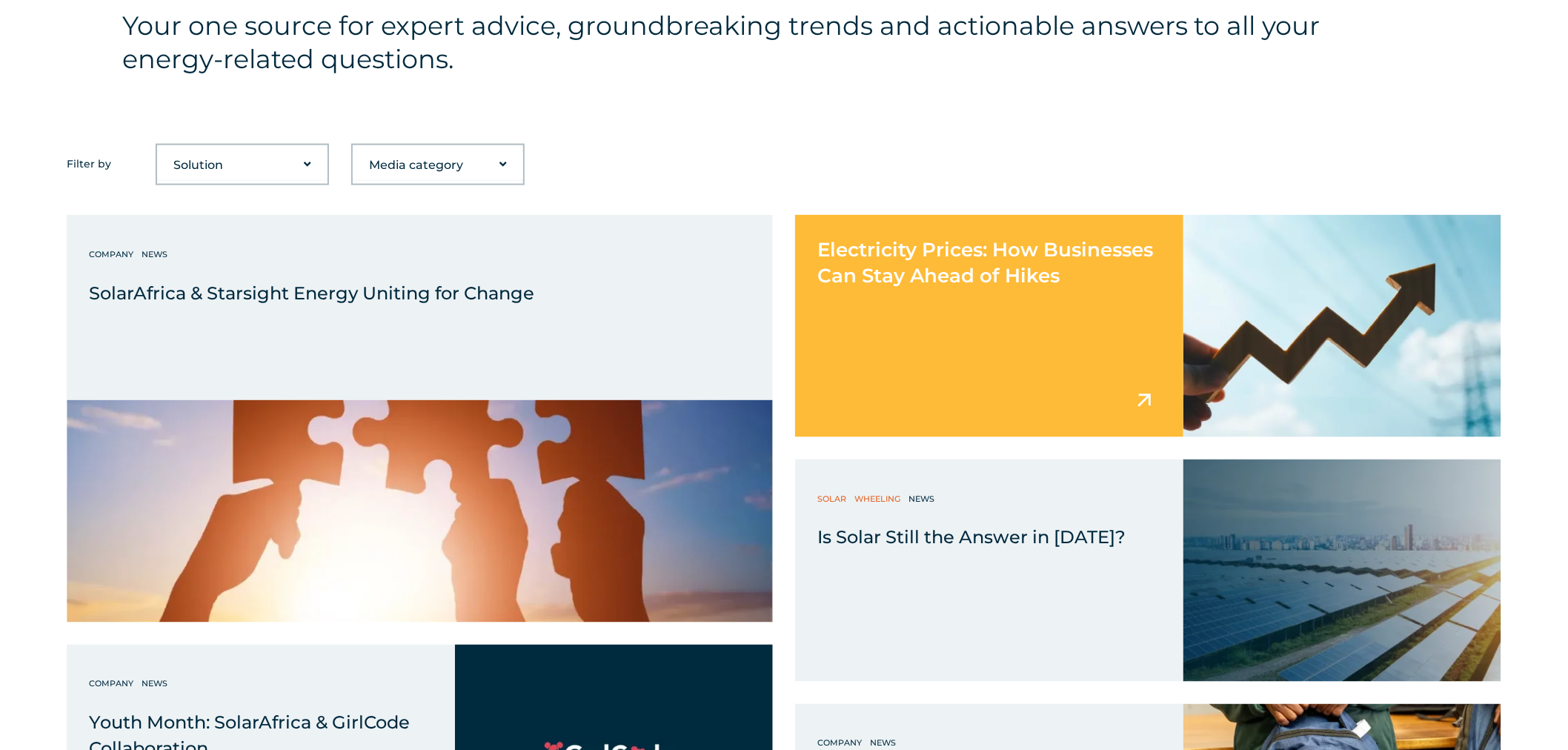
click at [907, 274] on span "Electricity Prices: How Businesses Can Stay Ahead of Hikes" at bounding box center [985, 262] width 336 height 50
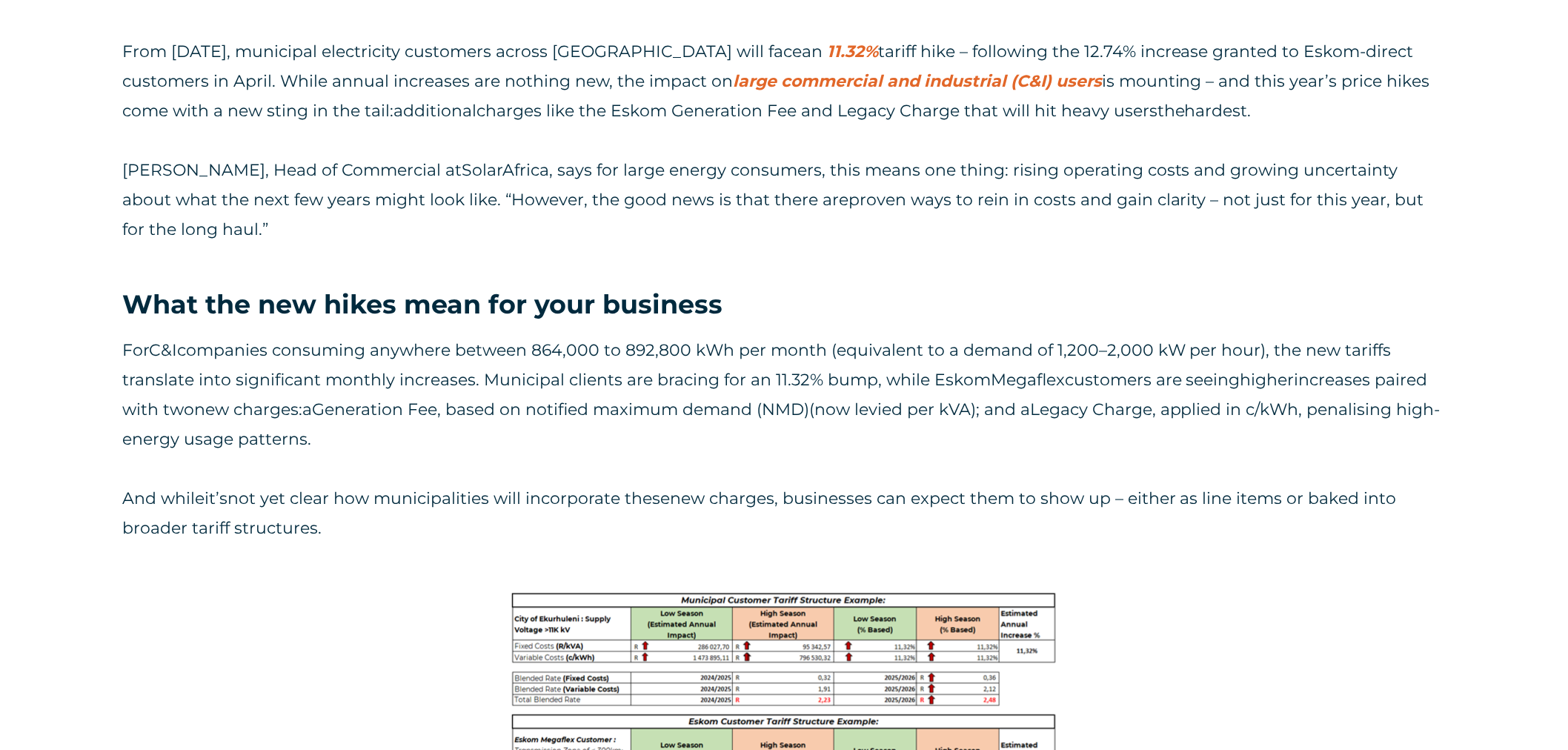
scroll to position [1152, 0]
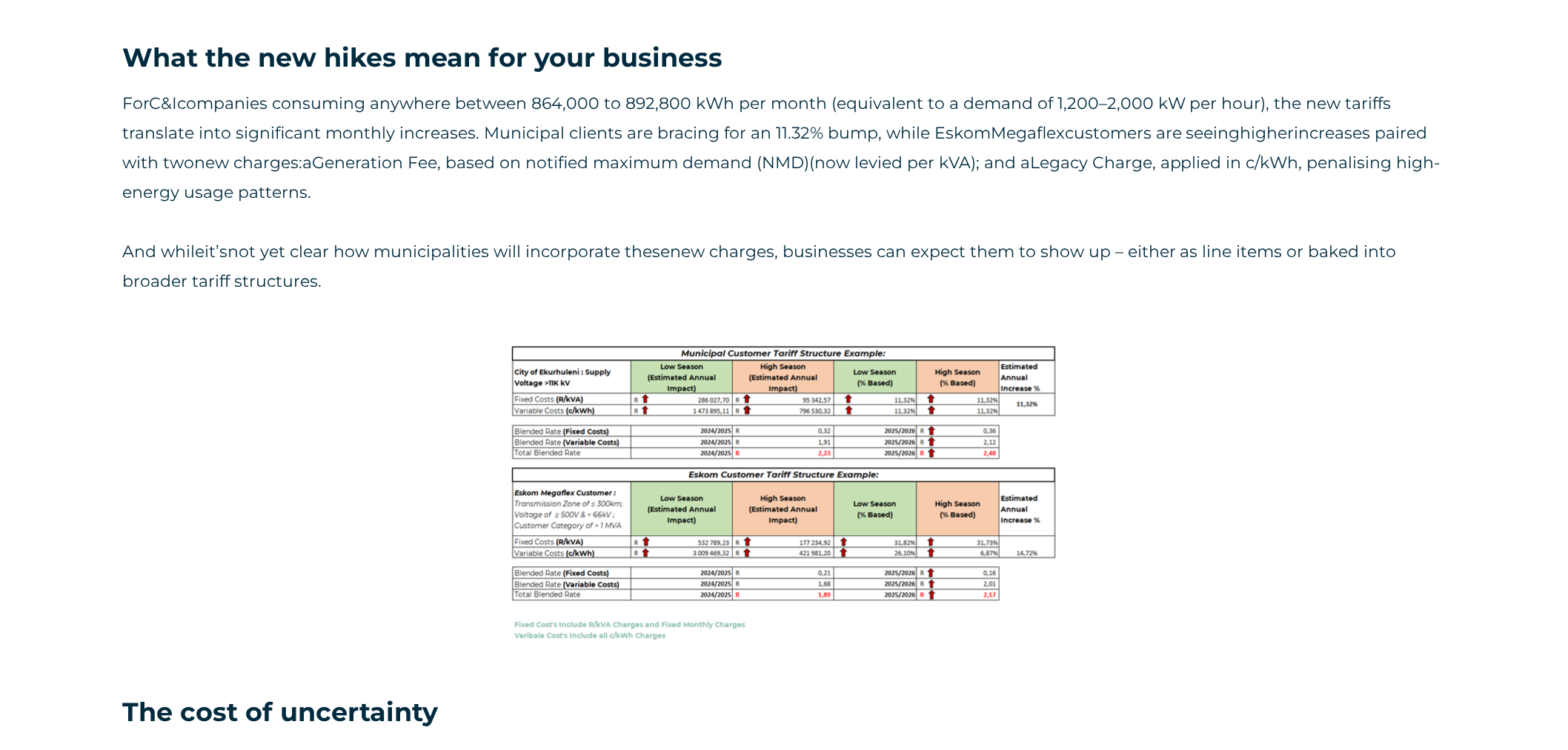
click at [708, 418] on img at bounding box center [784, 493] width 553 height 303
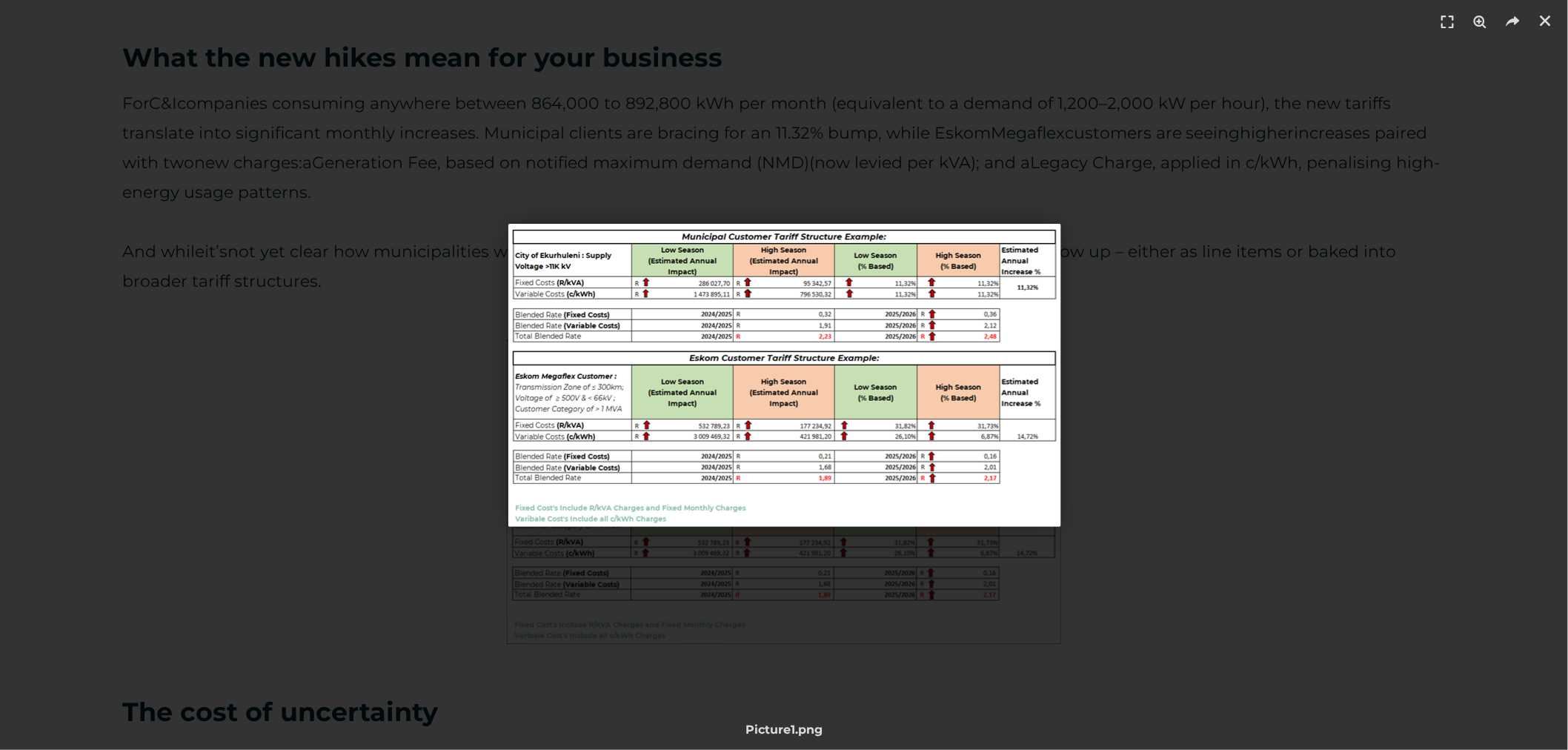
click at [298, 411] on div "1 / 1" at bounding box center [784, 375] width 1465 height 646
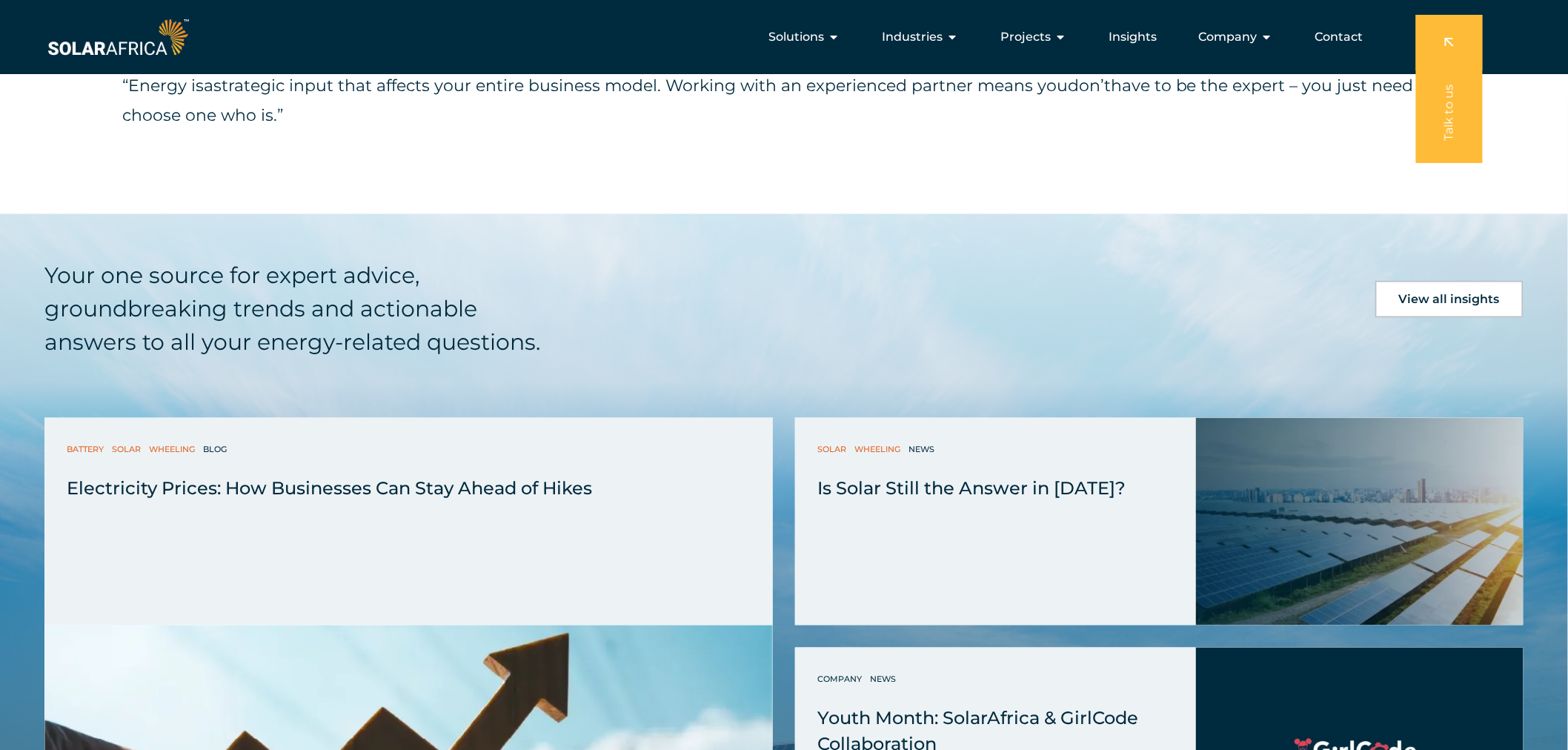
scroll to position [3047, 0]
